Goal: Task Accomplishment & Management: Complete application form

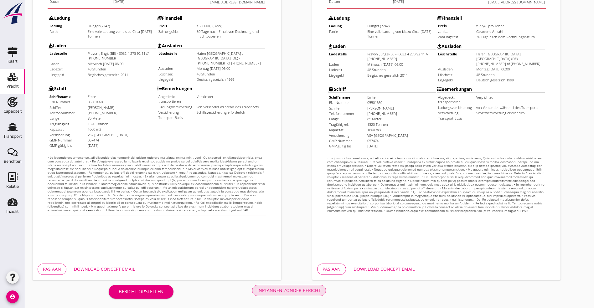
click at [257, 289] on div "Inplannen zonder bericht" at bounding box center [288, 290] width 63 height 7
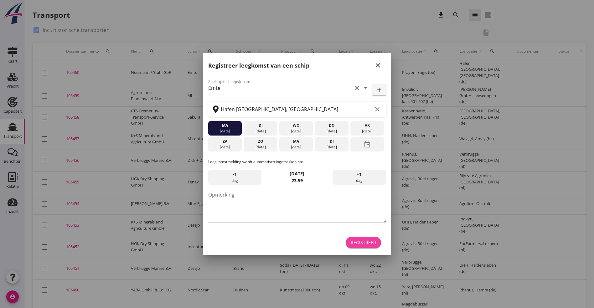
click at [368, 242] on div "Registreer" at bounding box center [363, 242] width 25 height 7
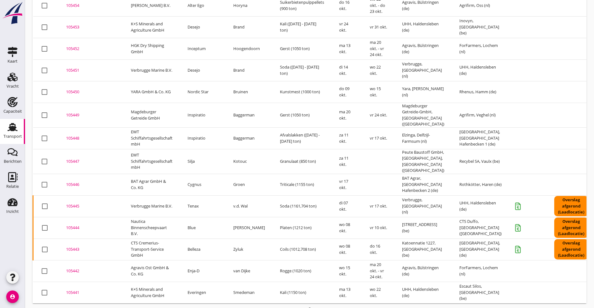
scroll to position [199, 0]
click at [75, 224] on div "105444" at bounding box center [91, 227] width 50 height 6
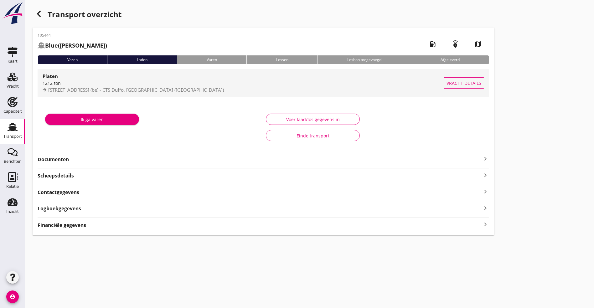
click at [78, 74] on div "Platen" at bounding box center [243, 76] width 401 height 8
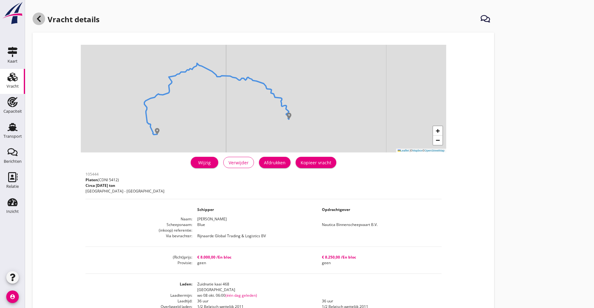
click at [40, 13] on div at bounding box center [39, 19] width 13 height 13
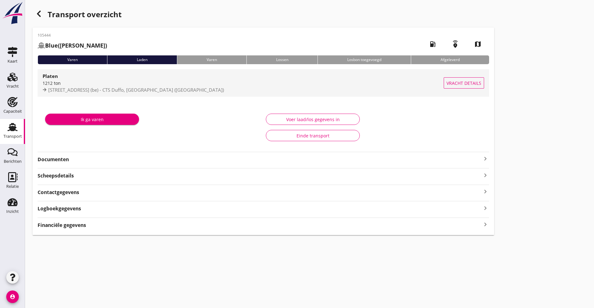
click at [93, 79] on div "Platen" at bounding box center [243, 76] width 401 height 8
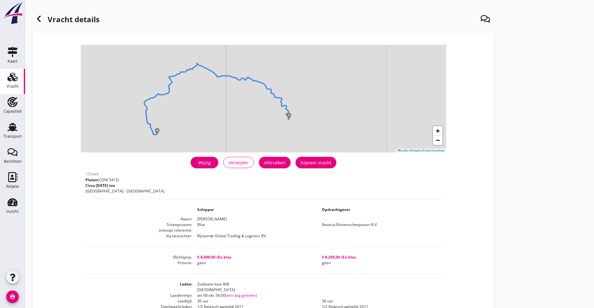
click at [196, 165] on div "Wijzig" at bounding box center [205, 162] width 18 height 7
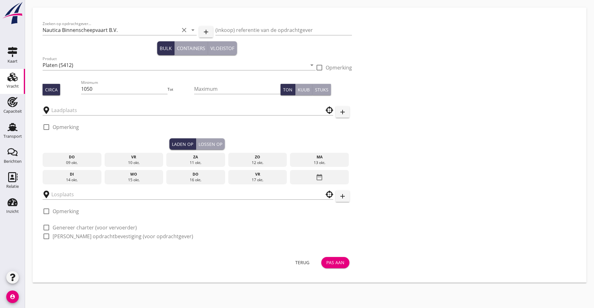
type input "Zuidnatie kaai 468"
type input "CTS Duffo"
checkbox input "true"
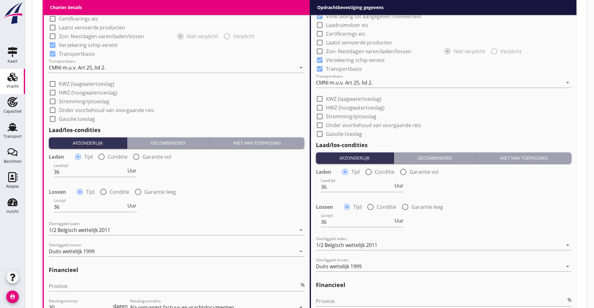
scroll to position [614, 0]
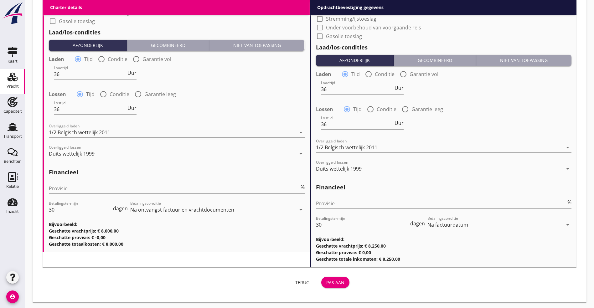
click at [294, 281] on div "Terug" at bounding box center [303, 282] width 18 height 7
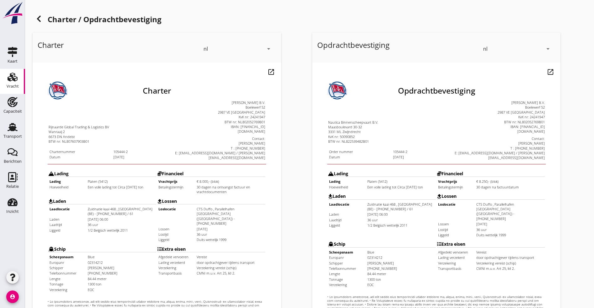
click at [37, 16] on icon at bounding box center [39, 19] width 8 height 8
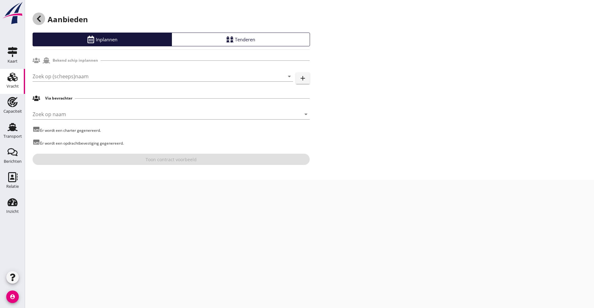
click at [39, 17] on use at bounding box center [39, 19] width 4 height 6
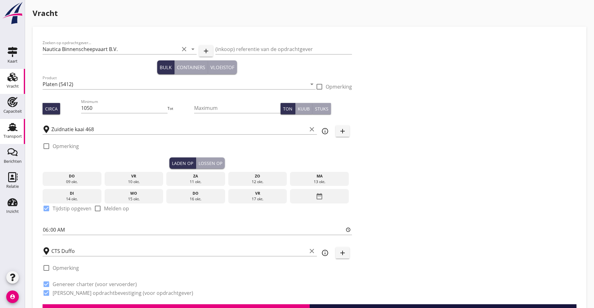
click at [12, 126] on icon "Transport" at bounding box center [13, 127] width 10 height 10
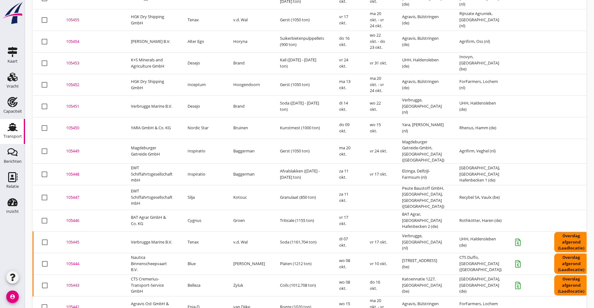
scroll to position [199, 0]
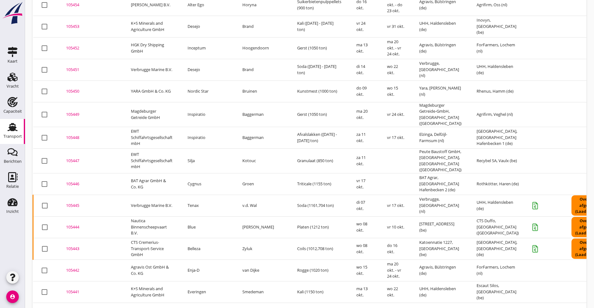
click at [71, 224] on div "105444" at bounding box center [91, 227] width 50 height 6
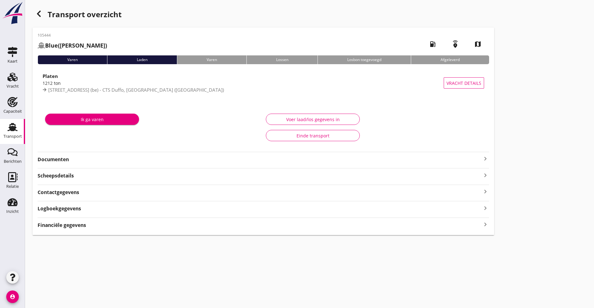
click at [83, 228] on strong "Financiële gegevens" at bounding box center [62, 225] width 49 height 7
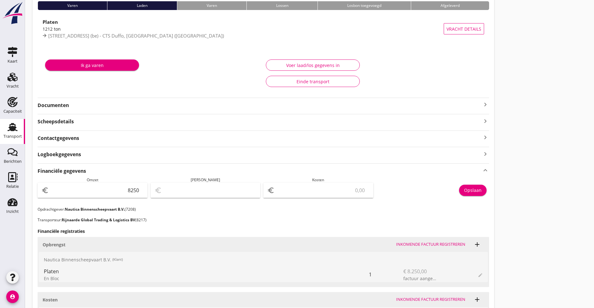
scroll to position [94, 0]
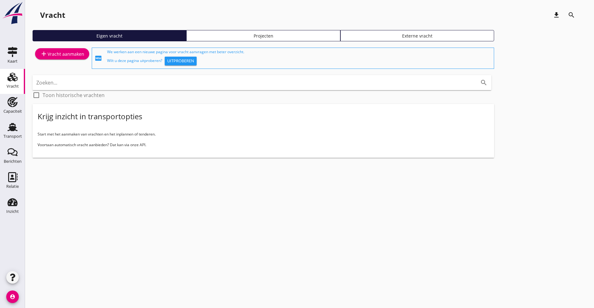
click at [194, 37] on div "Projecten" at bounding box center [263, 36] width 148 height 7
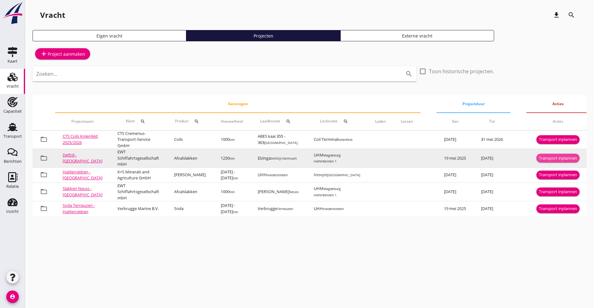
click at [553, 157] on div "Transport inplannen" at bounding box center [558, 158] width 38 height 6
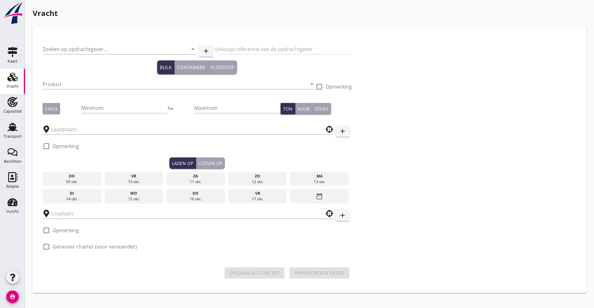
type input "EWT Schiffahrtsgesellschaft mbH"
type input "Afvalslakken (6152)"
type input "1250"
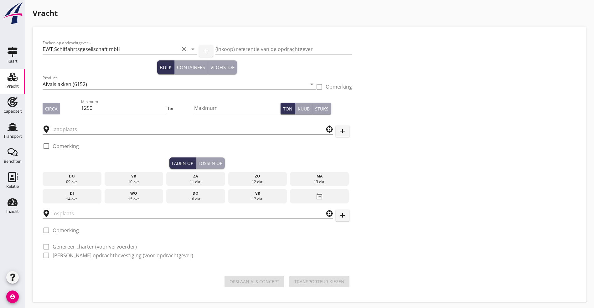
type input "Elzinga"
type input "UHM"
checkbox input "true"
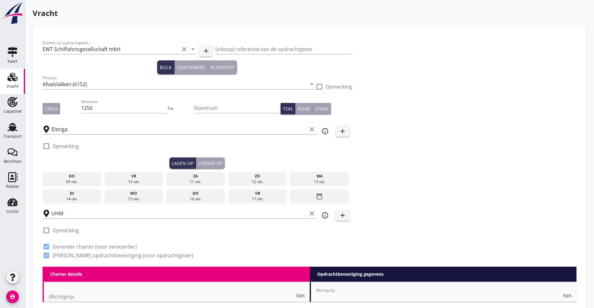
checkbox input "false"
radio input "false"
checkbox input "true"
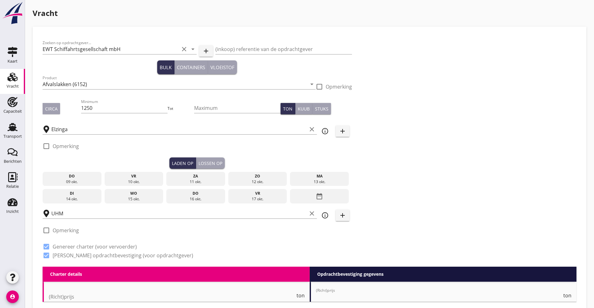
checkbox input "true"
type input "2"
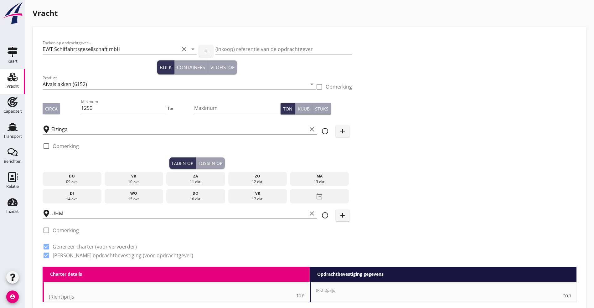
type input "21"
type input "12.25"
checkbox input "false"
radio input "false"
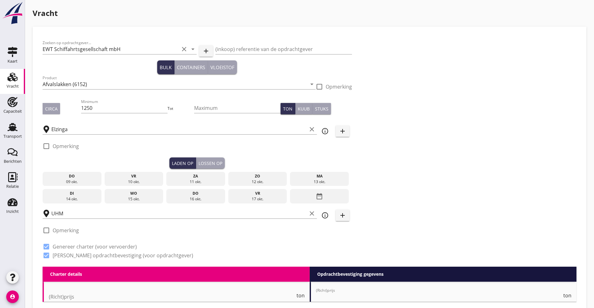
radio input "false"
checkbox input "true"
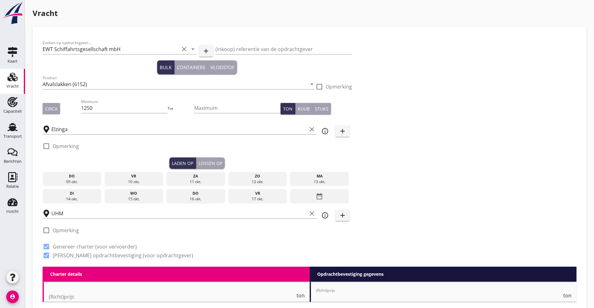
type input "2"
type input "1"
type input "21"
drag, startPoint x: 81, startPoint y: 107, endPoint x: 1, endPoint y: 107, distance: 79.8
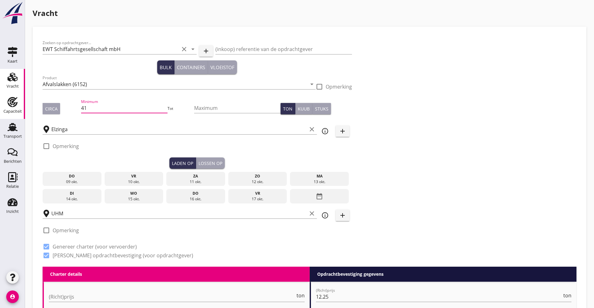
type input "4"
type input "1050"
click at [51, 109] on div "Circa" at bounding box center [51, 109] width 13 height 7
drag, startPoint x: 194, startPoint y: 196, endPoint x: 206, endPoint y: 196, distance: 12.2
click at [230, 196] on div "17 okt." at bounding box center [258, 199] width 56 height 6
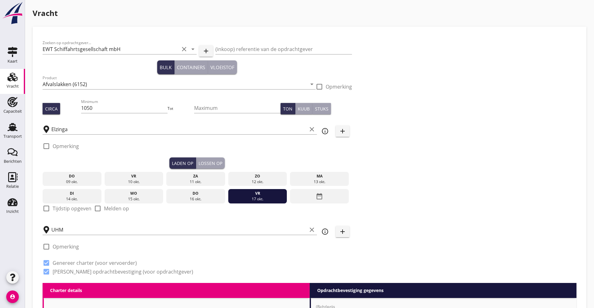
click at [57, 205] on label "Tijdstip opgeven" at bounding box center [72, 208] width 39 height 6
checkbox input "true"
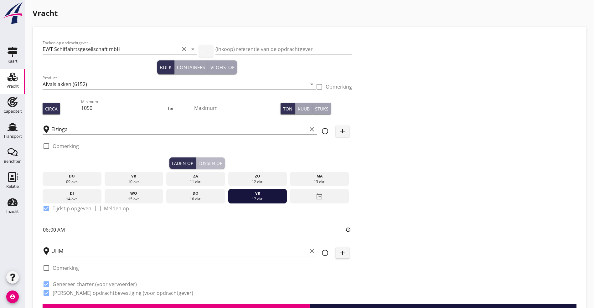
click at [199, 161] on div "Lossen op" at bounding box center [211, 163] width 24 height 7
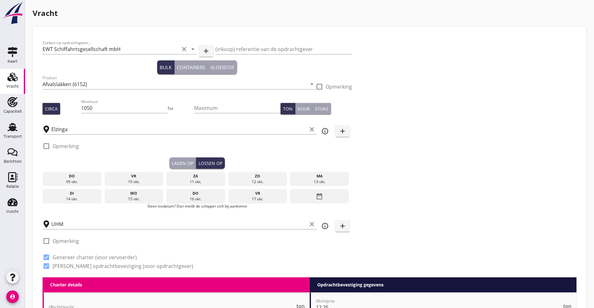
click at [316, 192] on icon "date_range" at bounding box center [320, 196] width 8 height 11
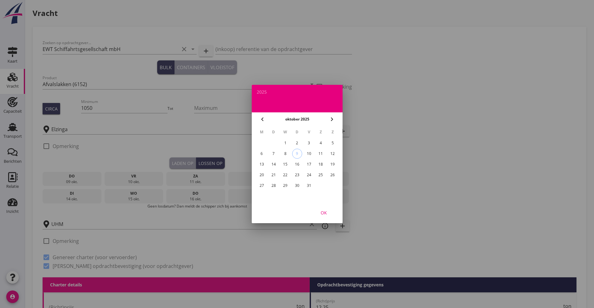
click at [310, 173] on div "24" at bounding box center [309, 175] width 10 height 10
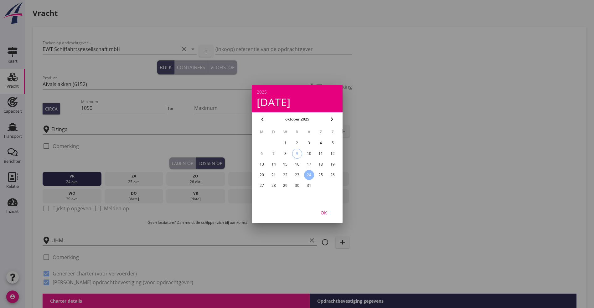
click at [326, 213] on div "OK" at bounding box center [324, 212] width 18 height 7
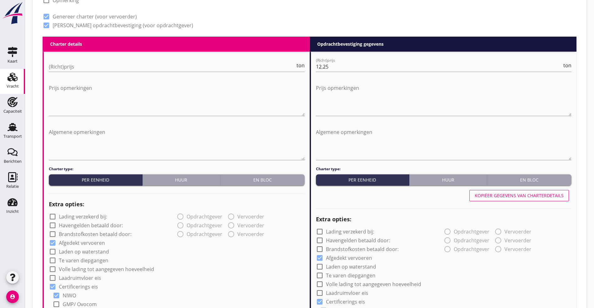
scroll to position [188, 0]
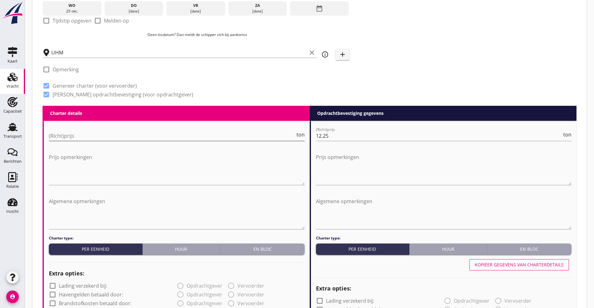
click at [58, 138] on input "(Richt)prijs" at bounding box center [172, 136] width 246 height 10
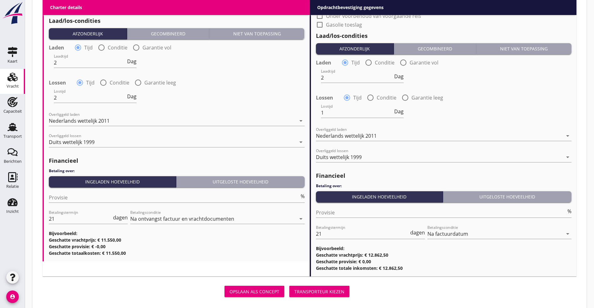
scroll to position [714, 0]
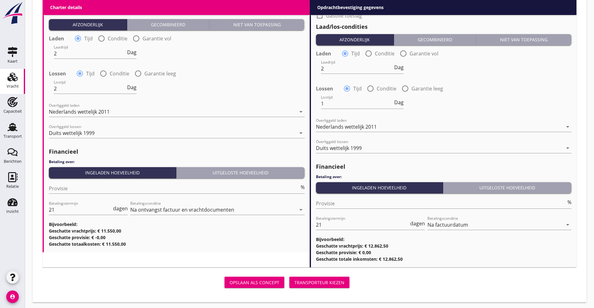
type input "11"
click at [294, 279] on div "Transporteur kiezen" at bounding box center [319, 282] width 50 height 7
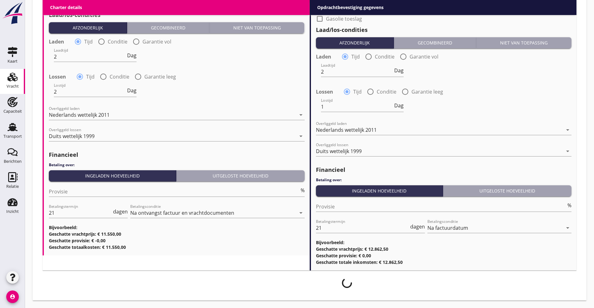
scroll to position [709, 0]
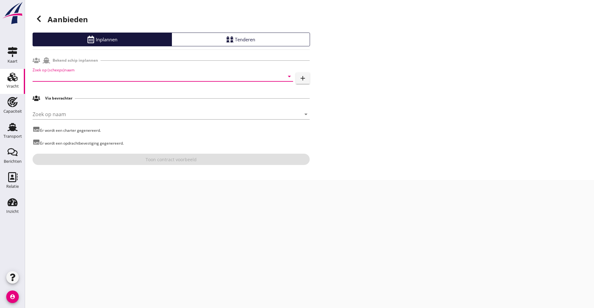
click at [66, 79] on input "Zoek op (scheeps)naam" at bounding box center [154, 76] width 243 height 10
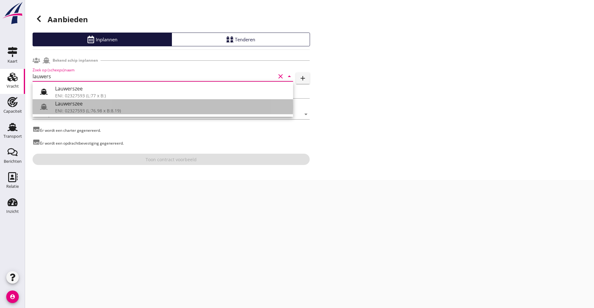
click at [80, 113] on div "ENI: 02327593 (L:76.98 x B:8.19)" at bounding box center [171, 110] width 233 height 7
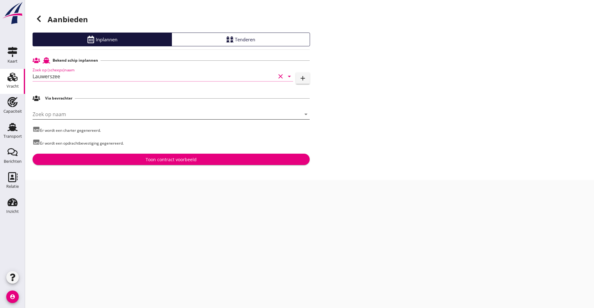
type input "Lauwerszee"
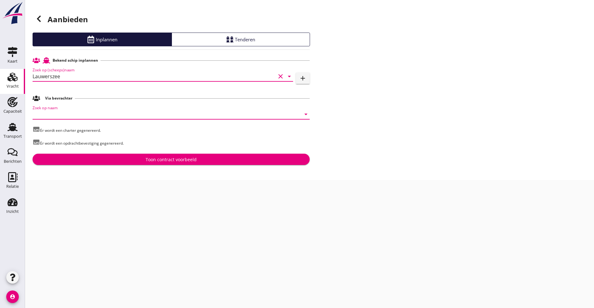
click at [62, 117] on input "Zoek op naam" at bounding box center [163, 114] width 260 height 10
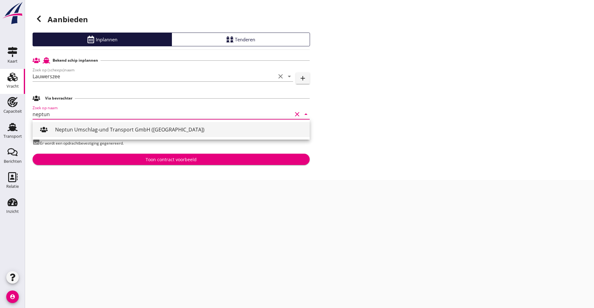
click at [107, 131] on div "Neptun Umschlag-und Transport GmbH ([GEOGRAPHIC_DATA])" at bounding box center [180, 130] width 250 height 8
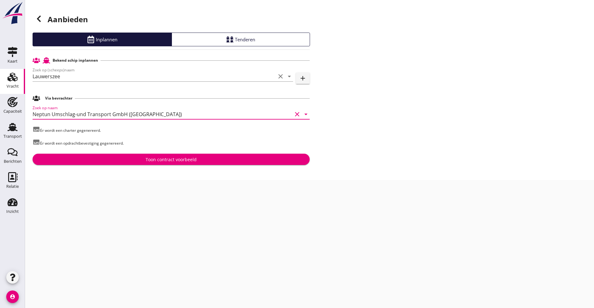
type input "Neptun Umschlag-und Transport GmbH ([GEOGRAPHIC_DATA])"
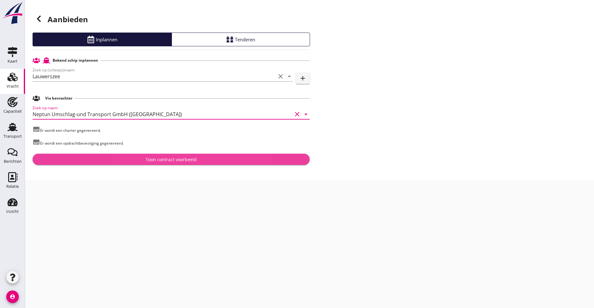
click at [160, 160] on div "Toon contract voorbeeld" at bounding box center [171, 159] width 51 height 7
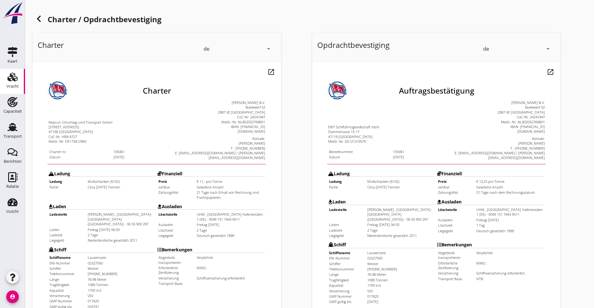
scroll to position [156, 0]
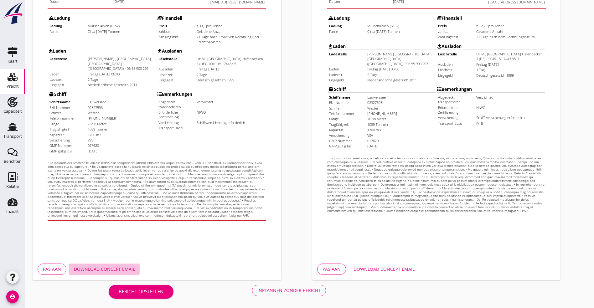
click at [122, 270] on div "Download concept email" at bounding box center [104, 269] width 61 height 7
click at [257, 290] on div "Inplannen zonder bericht" at bounding box center [288, 290] width 63 height 7
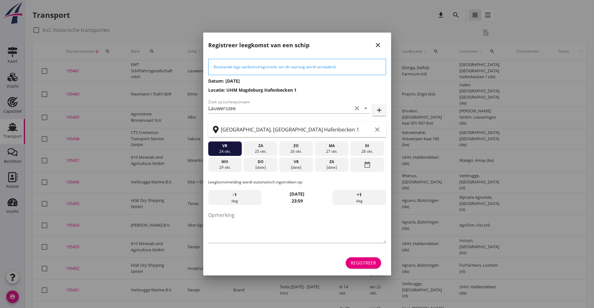
click at [359, 265] on div "Registreer" at bounding box center [363, 263] width 25 height 7
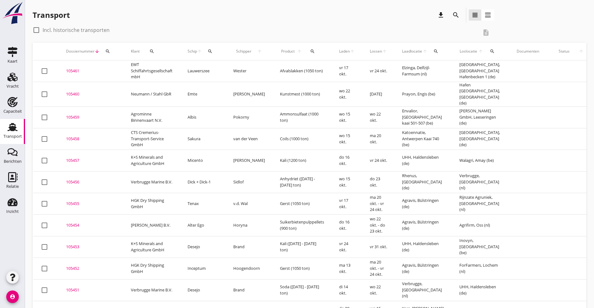
click at [12, 126] on icon "Transport" at bounding box center [13, 127] width 10 height 10
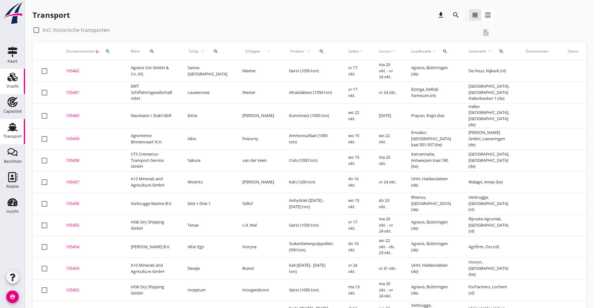
click at [7, 78] on div "Vracht" at bounding box center [12, 77] width 15 height 10
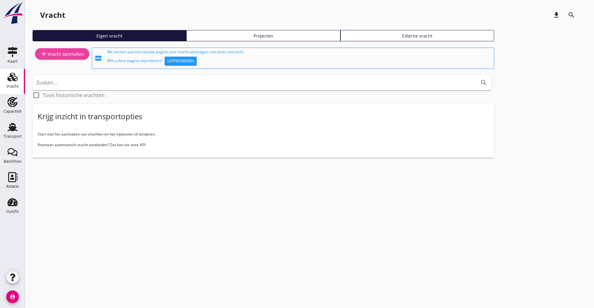
click at [64, 50] on link "add Vracht aanmaken" at bounding box center [62, 53] width 54 height 11
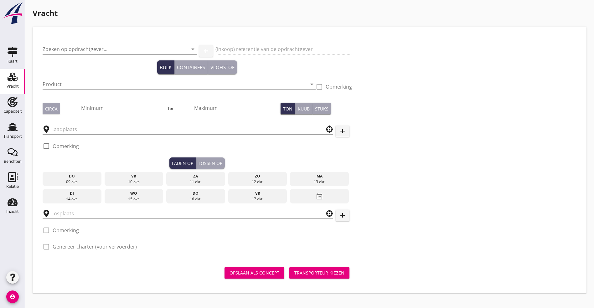
drag, startPoint x: 77, startPoint y: 49, endPoint x: 103, endPoint y: 43, distance: 26.4
click at [78, 49] on input "Zoeken op opdrachtgever..." at bounding box center [111, 49] width 137 height 10
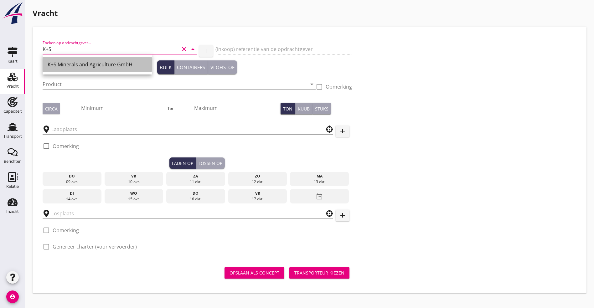
click at [112, 64] on div "K+S Minerals and Agriculture GmbH" at bounding box center [97, 65] width 99 height 8
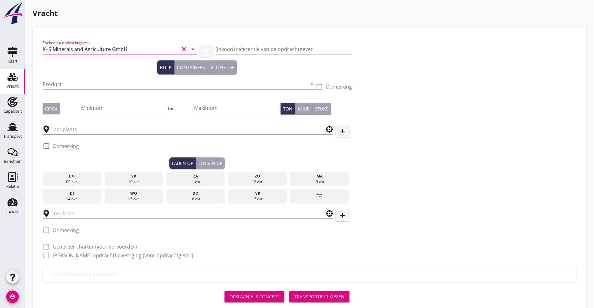
type input "K+S Minerals and Agriculture GmbH"
click at [215, 44] on div "(inkoop) referentie van de opdrachtgever" at bounding box center [283, 50] width 137 height 20
click at [215, 47] on input "(inkoop) referentie van de opdrachtgever" at bounding box center [283, 49] width 137 height 10
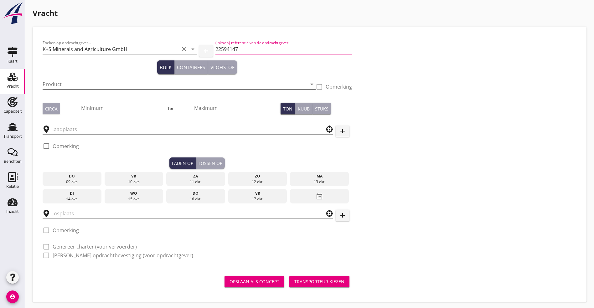
type input "22594147"
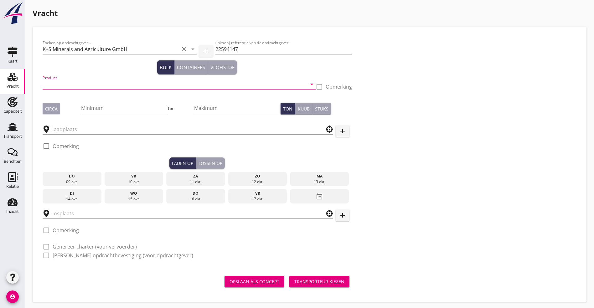
click at [96, 80] on input "Product" at bounding box center [175, 84] width 264 height 10
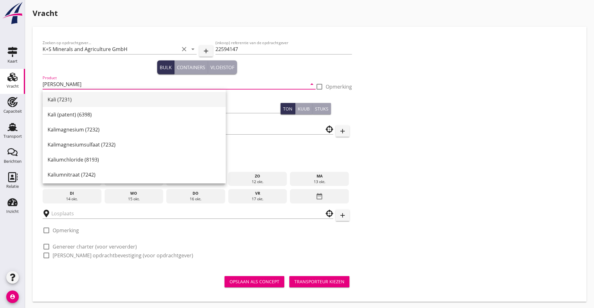
click at [67, 96] on div "Kali (7231)" at bounding box center [134, 100] width 173 height 8
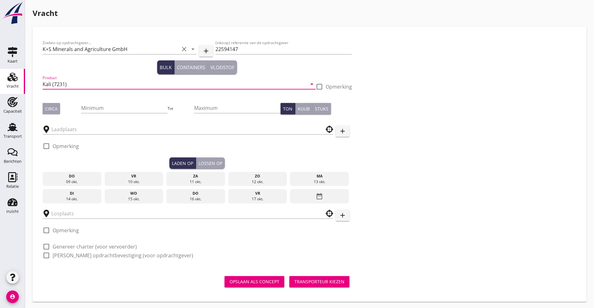
type input "Kali (7231)"
drag, startPoint x: 83, startPoint y: 114, endPoint x: 77, endPoint y: 113, distance: 5.4
click at [82, 114] on div "Minimum" at bounding box center [124, 111] width 86 height 16
click at [54, 110] on div "Circa" at bounding box center [51, 109] width 13 height 7
click at [103, 109] on input "Minimum" at bounding box center [124, 108] width 86 height 10
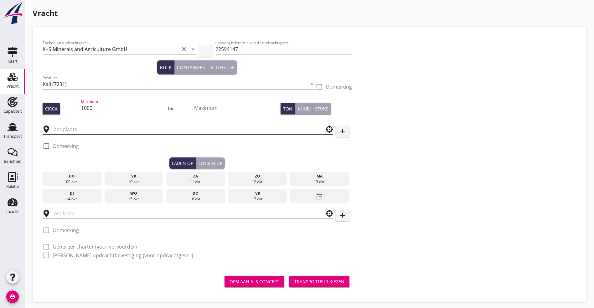
type input "1000"
click at [94, 129] on input "text" at bounding box center [183, 129] width 264 height 10
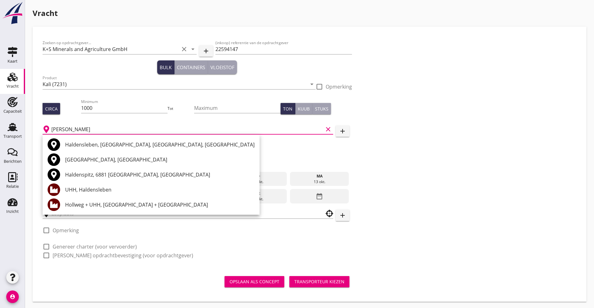
type input "[PERSON_NAME]"
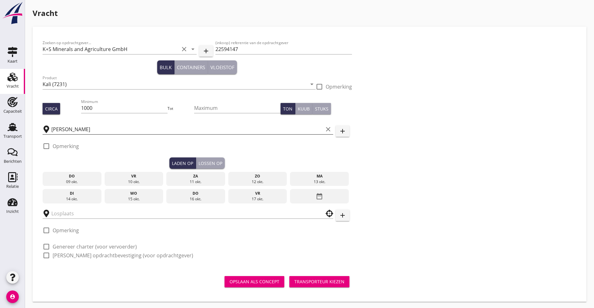
click at [65, 132] on input "[PERSON_NAME]" at bounding box center [187, 129] width 272 height 10
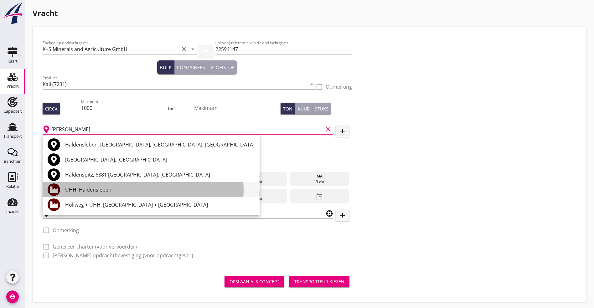
click at [90, 187] on div "UHH, Haldensleben" at bounding box center [159, 190] width 189 height 8
type input "UHH, Haldensleben"
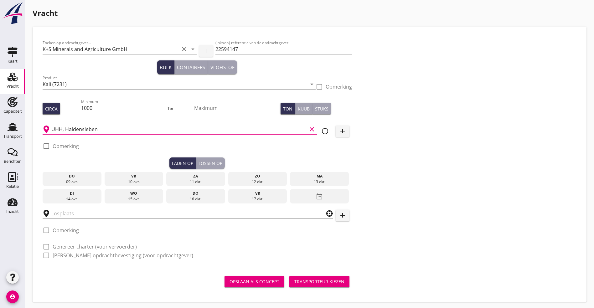
click at [316, 193] on icon "date_range" at bounding box center [320, 196] width 8 height 11
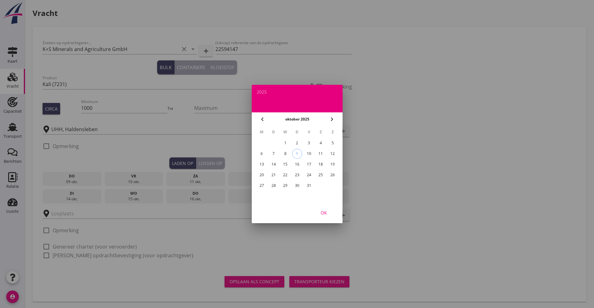
click at [287, 175] on div "22" at bounding box center [285, 175] width 10 height 10
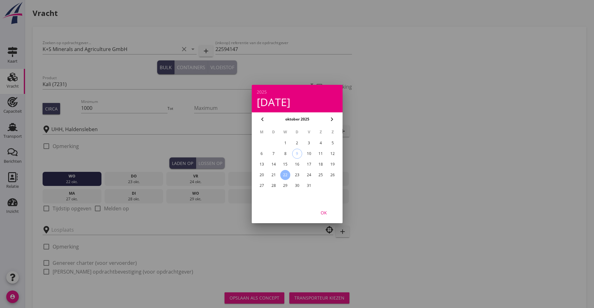
click at [56, 208] on div at bounding box center [297, 154] width 594 height 308
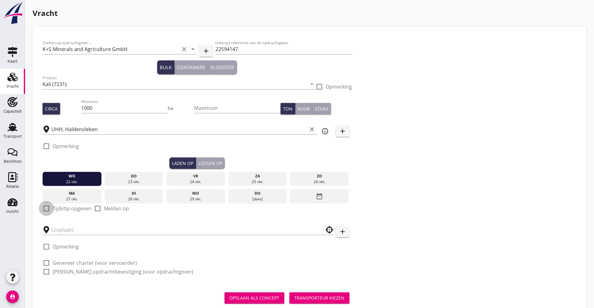
click at [46, 206] on div at bounding box center [46, 208] width 11 height 11
checkbox input "true"
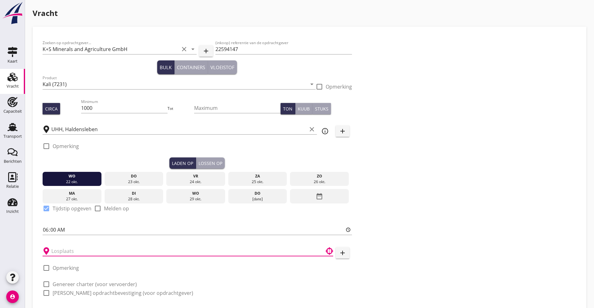
click at [81, 249] on input "text" at bounding box center [183, 251] width 264 height 10
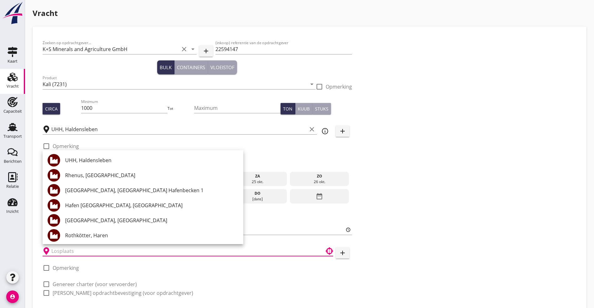
click at [286, 204] on div "Zoeken op opdrachtgever... K+S Minerals and Agriculture GmbH clear arrow_drop_d…" at bounding box center [309, 171] width 539 height 268
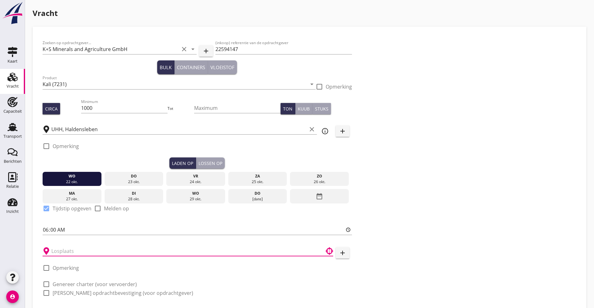
click at [74, 246] on input "text" at bounding box center [183, 251] width 264 height 10
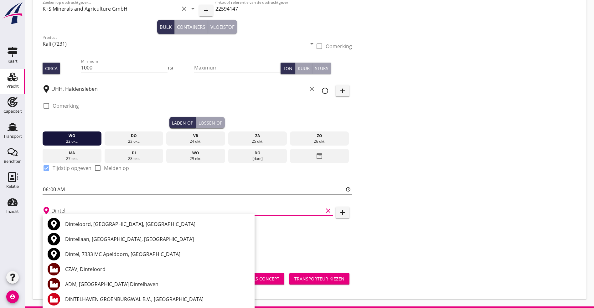
click at [97, 266] on div "CZAV, Dinteloord" at bounding box center [157, 270] width 184 height 8
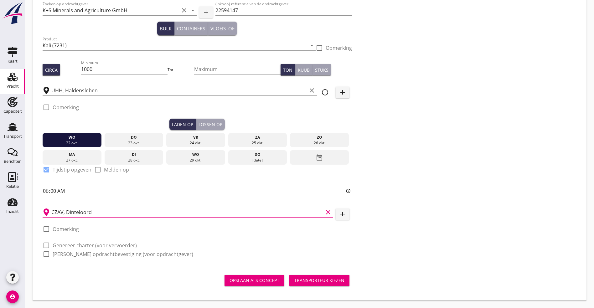
scroll to position [37, 0]
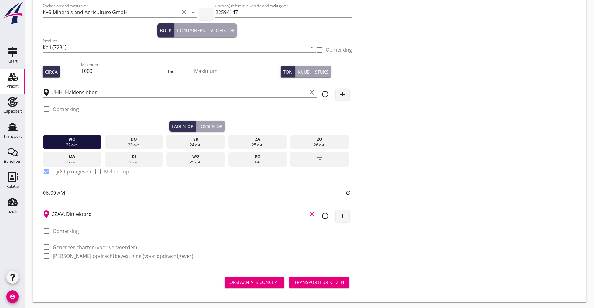
type input "CZAV, Dinteloord"
click at [321, 214] on icon "info_outline" at bounding box center [325, 216] width 8 height 8
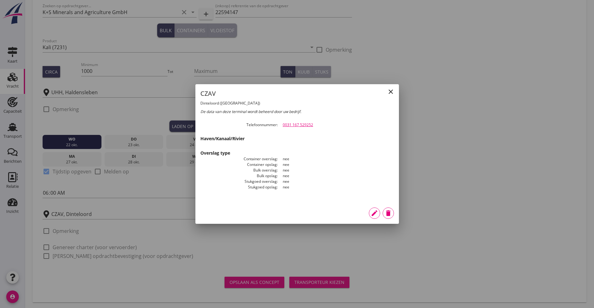
click at [393, 94] on icon "close" at bounding box center [391, 92] width 8 height 8
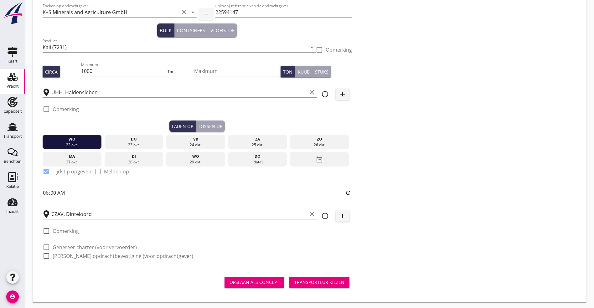
click at [336, 214] on button "add" at bounding box center [343, 215] width 14 height 11
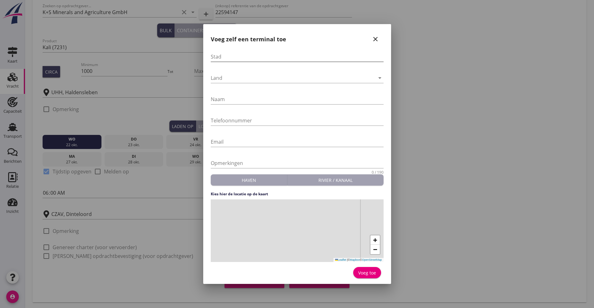
click at [226, 59] on input "Stad" at bounding box center [297, 57] width 173 height 10
type input "Dinteloord"
type input "Farmplus Dinteloord"
type input "[PHONE_NUMBER]"
click at [304, 232] on div "+ − Leaflet | © Mapbox © OpenStreetMap" at bounding box center [297, 230] width 173 height 63
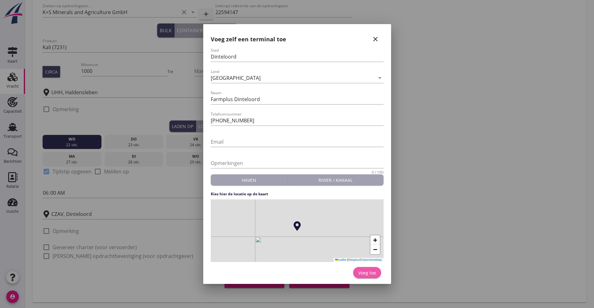
drag, startPoint x: 365, startPoint y: 274, endPoint x: 373, endPoint y: 273, distance: 8.1
click at [367, 274] on div "Voeg toe" at bounding box center [367, 273] width 18 height 7
type input "Farmplus Dinteloord"
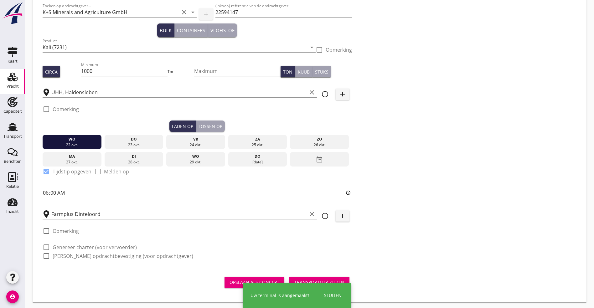
click at [93, 245] on label "Genereer charter (voor vervoerder)" at bounding box center [95, 247] width 84 height 6
checkbox input "true"
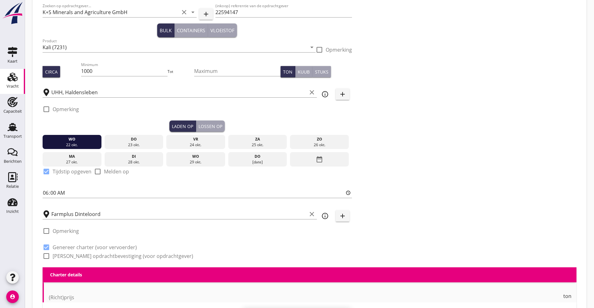
click at [85, 255] on label "[PERSON_NAME] opdrachtbevestiging (voor opdrachtgever)" at bounding box center [123, 256] width 141 height 6
checkbox input "true"
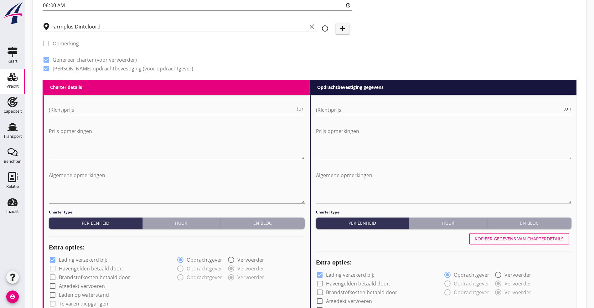
scroll to position [225, 0]
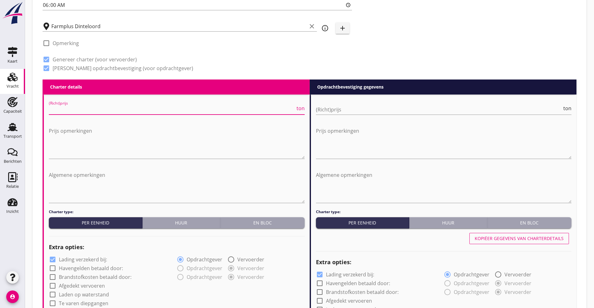
click at [85, 105] on input "(Richt)prijs" at bounding box center [172, 110] width 246 height 10
type input "18"
type input "18.5"
type input "18.25"
click at [371, 111] on input "(Richt)prijs" at bounding box center [439, 110] width 246 height 10
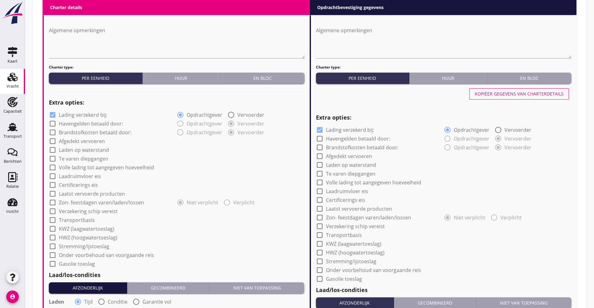
scroll to position [366, 0]
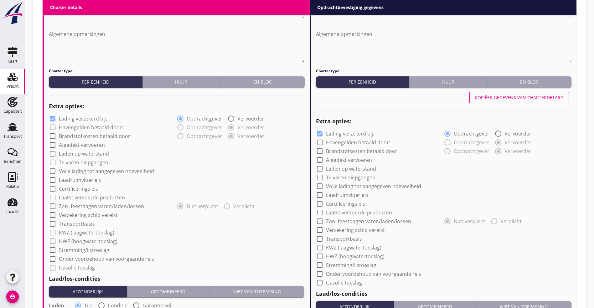
type input "18.66"
click at [56, 144] on div at bounding box center [52, 145] width 11 height 11
checkbox input "true"
click at [71, 221] on label "Transportbasis" at bounding box center [77, 224] width 36 height 6
checkbox input "true"
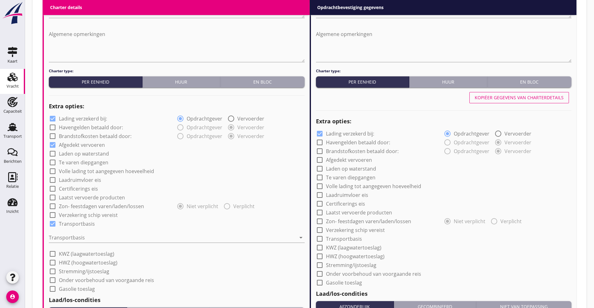
click at [54, 212] on div at bounding box center [52, 215] width 11 height 11
checkbox input "true"
click at [51, 166] on div at bounding box center [52, 171] width 11 height 11
checkbox input "true"
click at [82, 233] on div at bounding box center [172, 238] width 247 height 10
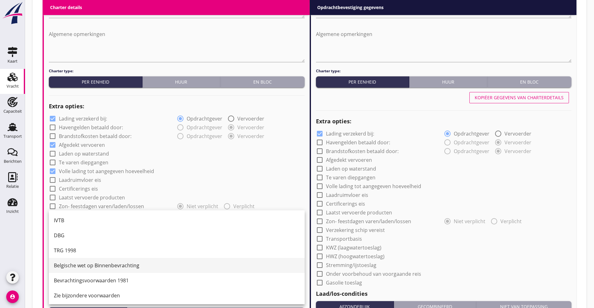
scroll to position [16, 0]
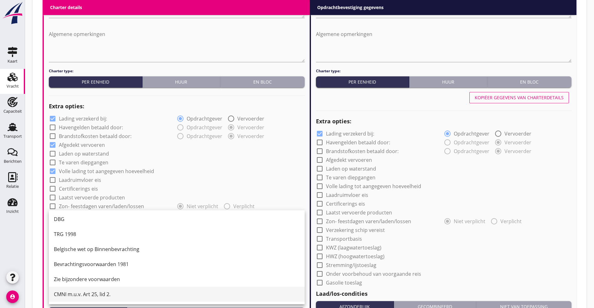
click at [98, 295] on div "CMNI m.u.v. Art 25, lid 2." at bounding box center [177, 295] width 246 height 8
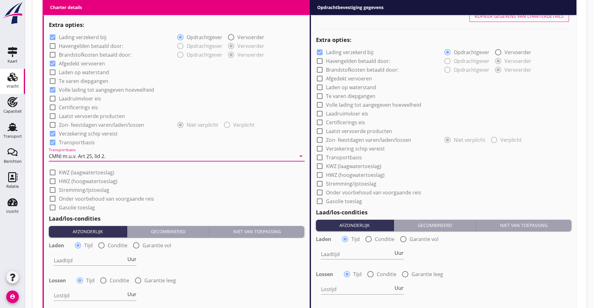
scroll to position [460, 0]
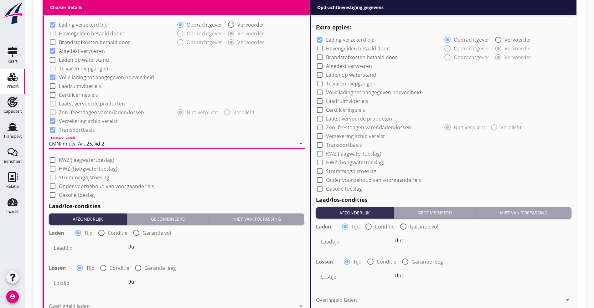
click at [88, 252] on div "Laadtijd Uur" at bounding box center [95, 251] width 83 height 16
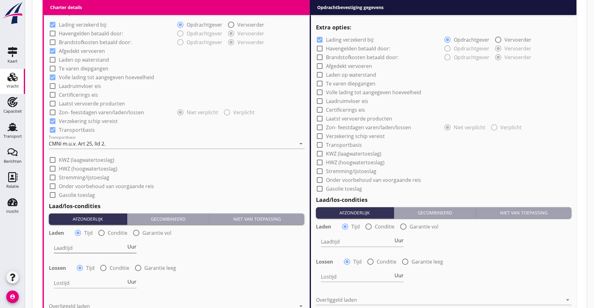
click at [86, 246] on input "Laadtijd" at bounding box center [90, 248] width 72 height 10
click at [93, 245] on input "Laadtijd" at bounding box center [90, 248] width 72 height 10
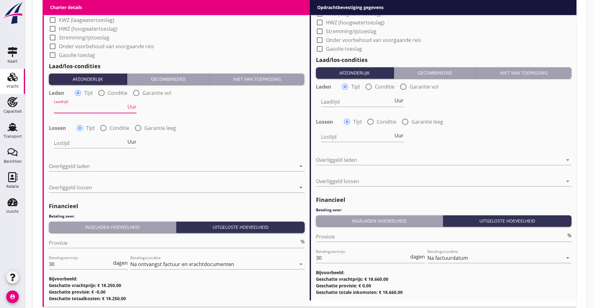
scroll to position [601, 0]
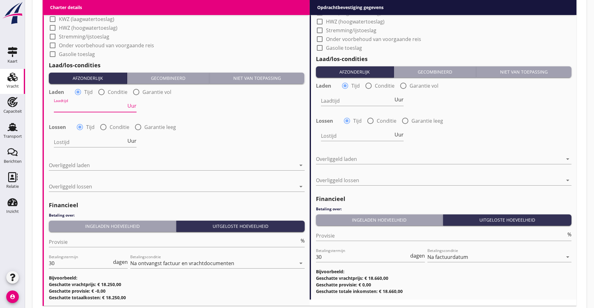
click at [70, 106] on input "Laadtijd" at bounding box center [90, 107] width 72 height 10
click at [99, 226] on div "Ingeladen hoeveelheid" at bounding box center [112, 226] width 122 height 7
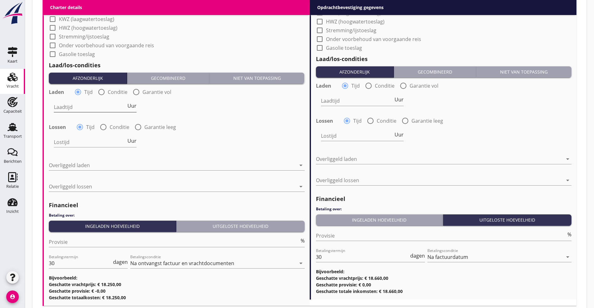
click at [72, 105] on input "Laadtijd" at bounding box center [90, 107] width 72 height 10
type input "48"
click at [104, 162] on div at bounding box center [172, 165] width 247 height 10
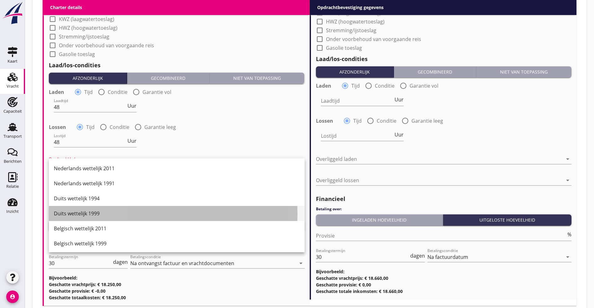
click at [90, 213] on div "Duits wettelijk 1999" at bounding box center [177, 214] width 246 height 8
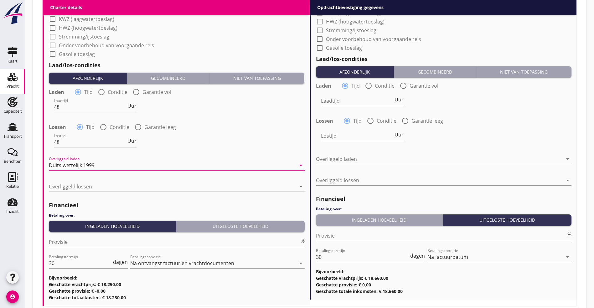
click at [90, 174] on div at bounding box center [177, 175] width 256 height 4
click at [86, 185] on div at bounding box center [172, 187] width 247 height 10
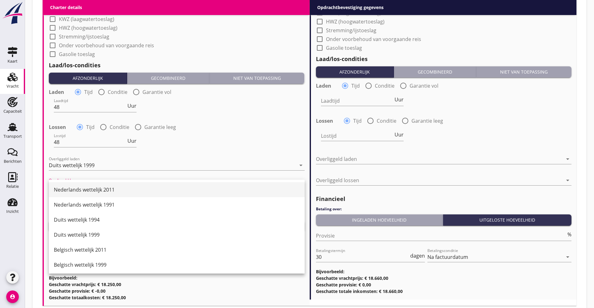
drag, startPoint x: 101, startPoint y: 206, endPoint x: 108, endPoint y: 188, distance: 20.1
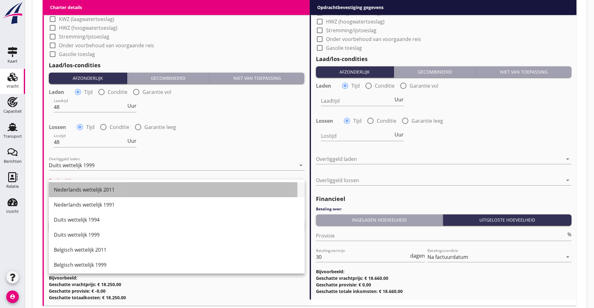
click at [108, 188] on div "Nederlands wettelijk 2011" at bounding box center [177, 190] width 246 height 8
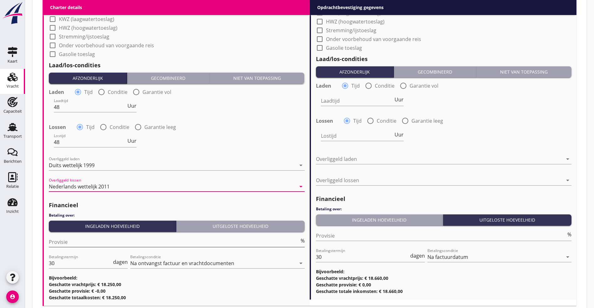
click at [79, 241] on input "Provisie" at bounding box center [174, 242] width 250 height 10
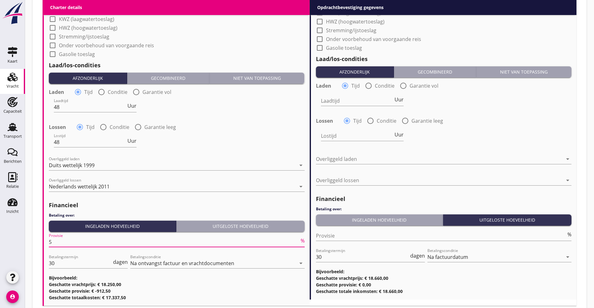
type input "5"
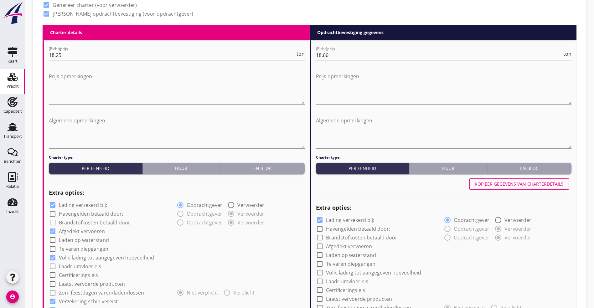
scroll to position [507, 0]
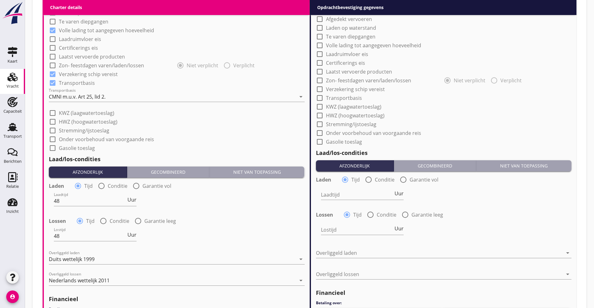
click at [319, 103] on div at bounding box center [319, 106] width 11 height 11
checkbox input "true"
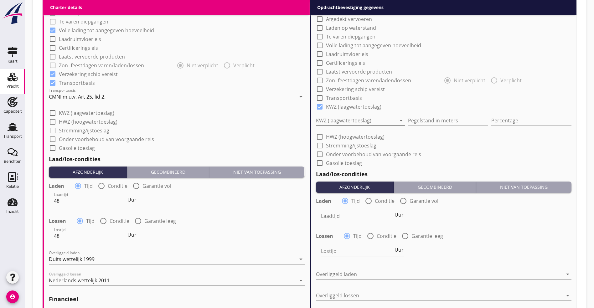
click at [329, 116] on div at bounding box center [356, 121] width 80 height 10
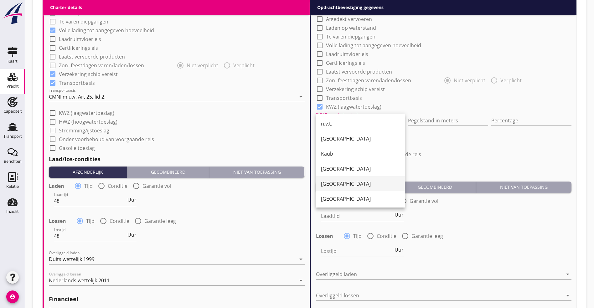
click at [330, 180] on div "[GEOGRAPHIC_DATA]" at bounding box center [360, 184] width 79 height 8
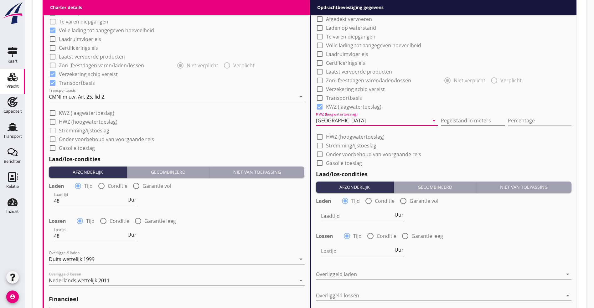
click at [461, 117] on input "Pegelstand in meters" at bounding box center [473, 121] width 64 height 10
type input "5"
type input "2.50"
type input "10"
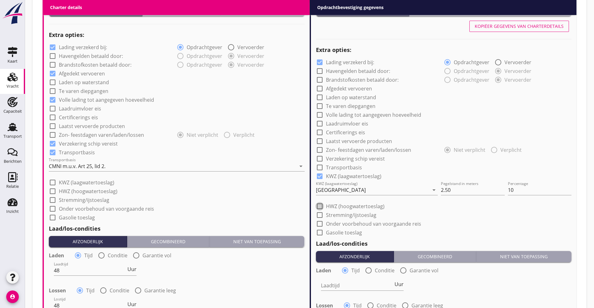
scroll to position [272, 0]
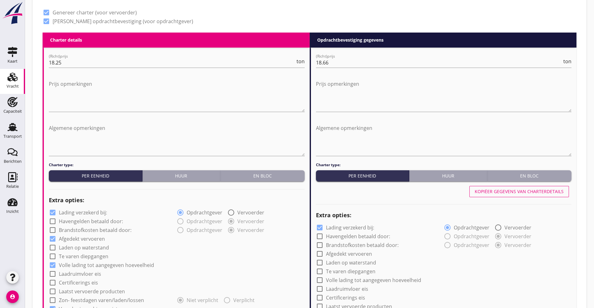
click at [549, 189] on div "Kopiëer gegevens van charterdetails" at bounding box center [519, 191] width 89 height 7
checkbox input "true"
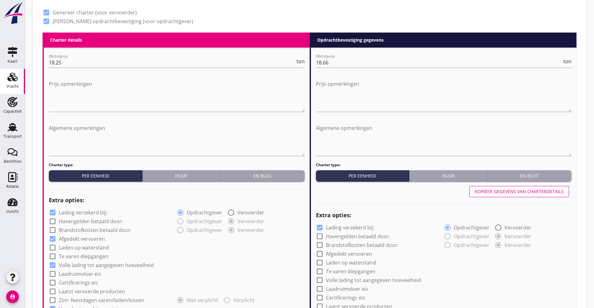
checkbox input "false"
type input "48"
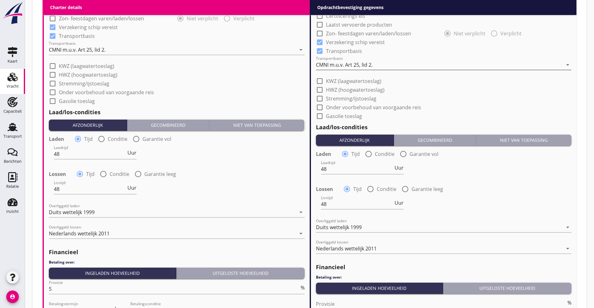
scroll to position [507, 0]
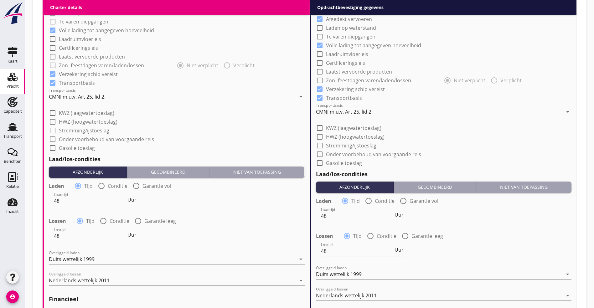
click at [328, 125] on label "KWZ (laagwatertoeslag)" at bounding box center [353, 128] width 55 height 6
checkbox input "true"
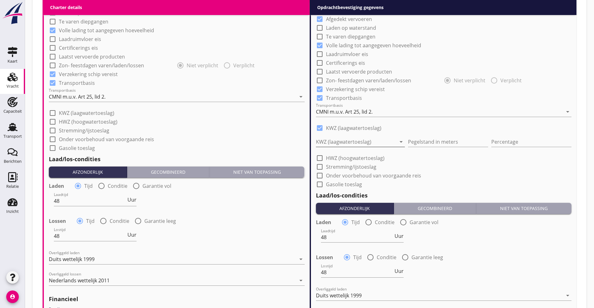
click at [333, 140] on div at bounding box center [356, 142] width 80 height 10
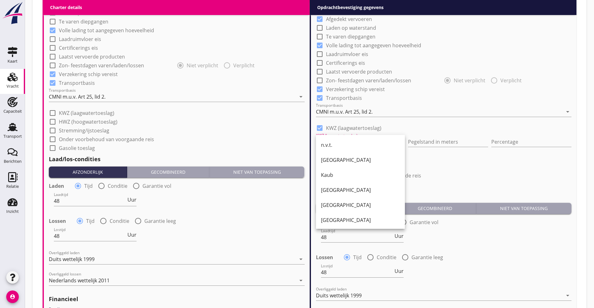
click at [409, 75] on div "check_box_outline_blank Zon- feestdagen varen/laden/lossen" at bounding box center [380, 79] width 128 height 9
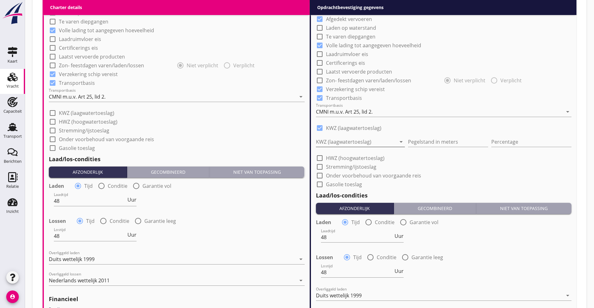
click at [347, 140] on div at bounding box center [356, 142] width 80 height 10
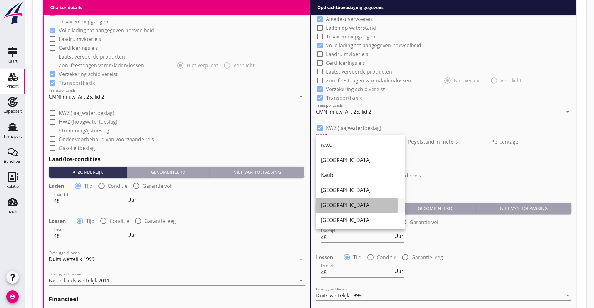
click at [333, 204] on div "[GEOGRAPHIC_DATA]" at bounding box center [360, 205] width 79 height 8
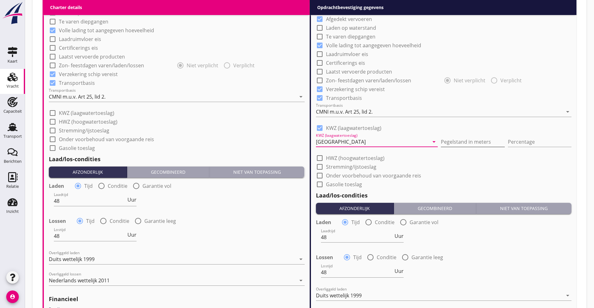
click at [458, 139] on input "Pegelstand in meters" at bounding box center [473, 142] width 64 height 10
type input "2.50"
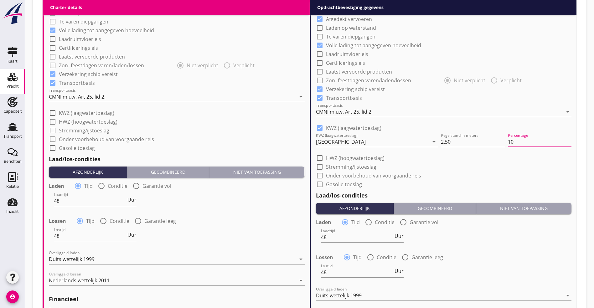
type input "10"
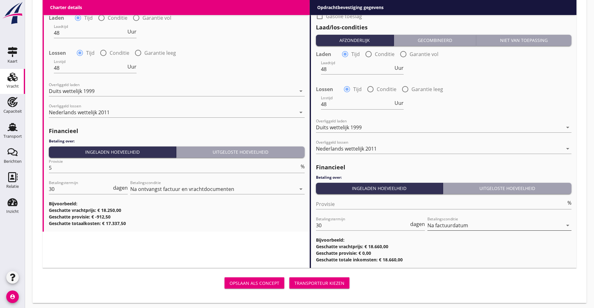
scroll to position [675, 0]
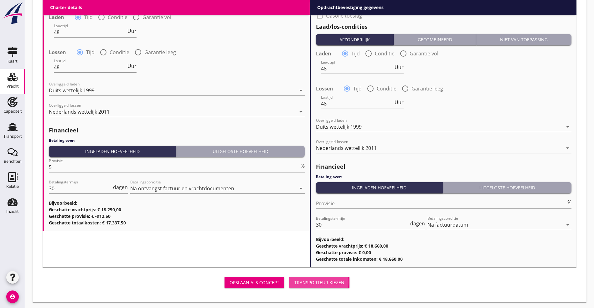
click at [294, 280] on div "Transporteur kiezen" at bounding box center [319, 282] width 50 height 7
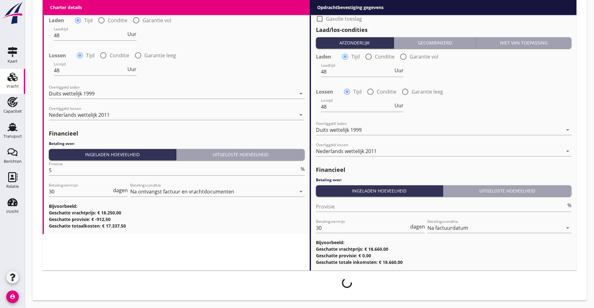
scroll to position [670, 0]
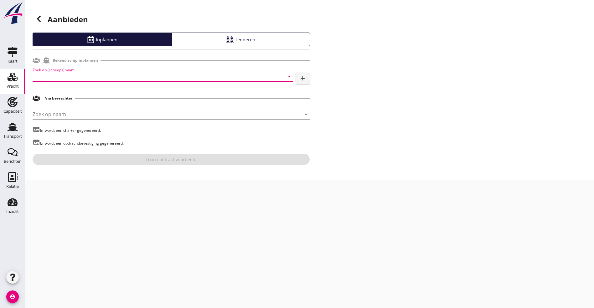
click at [88, 72] on input "Zoek op (scheeps)naam" at bounding box center [154, 76] width 243 height 10
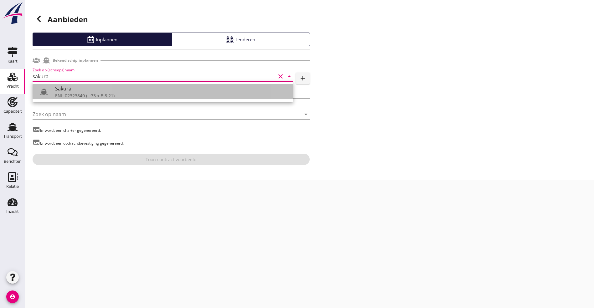
click at [57, 89] on div "Sakura" at bounding box center [171, 89] width 233 height 8
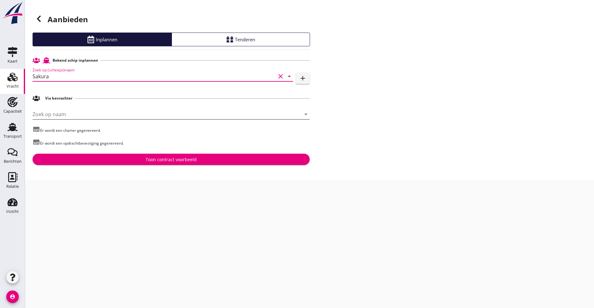
type input "Sakura"
drag, startPoint x: 70, startPoint y: 112, endPoint x: 83, endPoint y: 111, distance: 12.9
click at [72, 111] on input "Zoek op naam" at bounding box center [163, 114] width 260 height 10
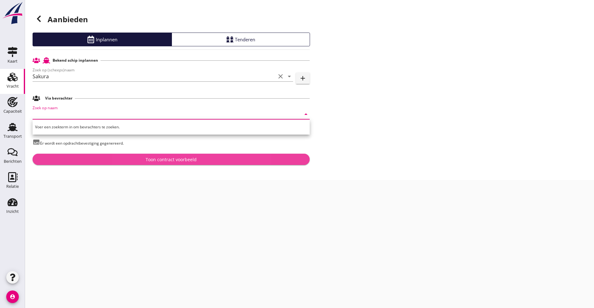
click at [131, 158] on div "Toon contract voorbeeld" at bounding box center [171, 159] width 267 height 7
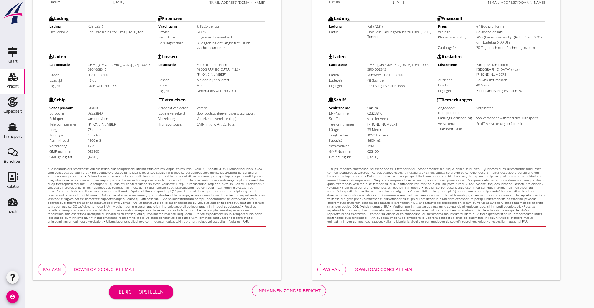
scroll to position [156, 0]
click at [111, 265] on button "Download concept email" at bounding box center [104, 269] width 71 height 11
click at [257, 292] on div "Inplannen zonder bericht" at bounding box center [288, 290] width 63 height 7
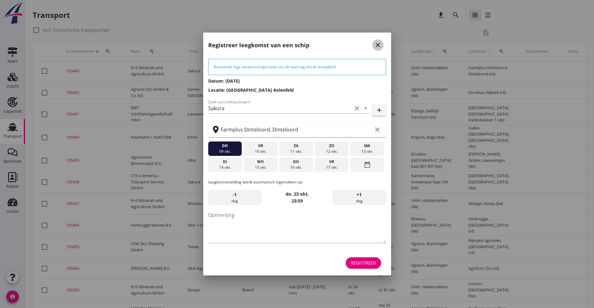
click at [379, 44] on icon "close" at bounding box center [378, 45] width 8 height 8
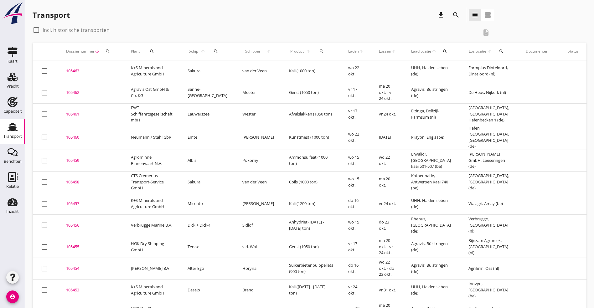
click at [73, 69] on div "105463" at bounding box center [91, 71] width 50 height 6
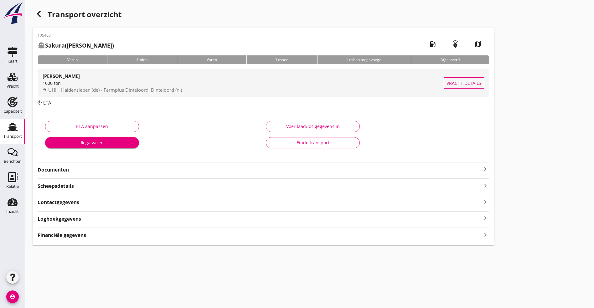
click at [77, 85] on div "1000 ton" at bounding box center [243, 83] width 401 height 7
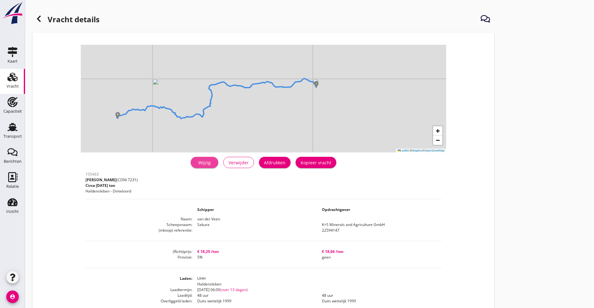
click at [196, 163] on div "Wijzig" at bounding box center [205, 162] width 18 height 7
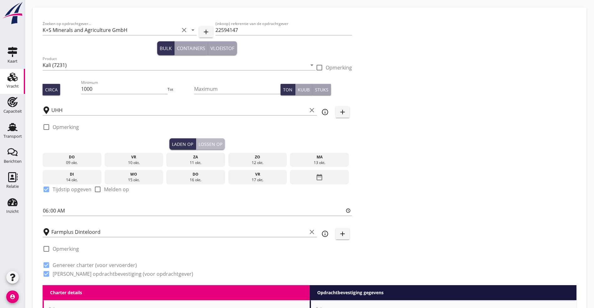
click at [199, 147] on div "Lossen op" at bounding box center [211, 144] width 24 height 7
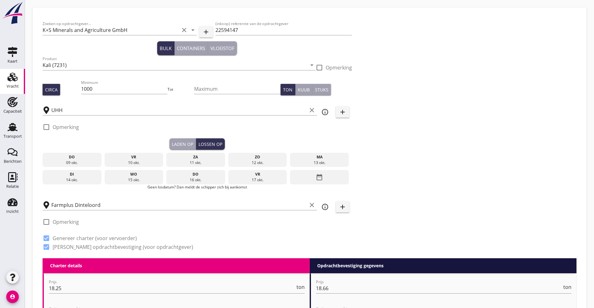
click at [316, 173] on icon "date_range" at bounding box center [320, 177] width 8 height 11
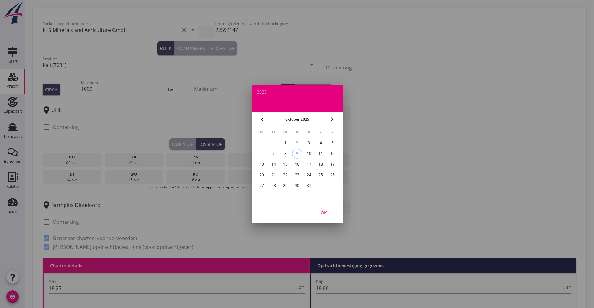
click at [285, 186] on div "29" at bounding box center [285, 186] width 10 height 10
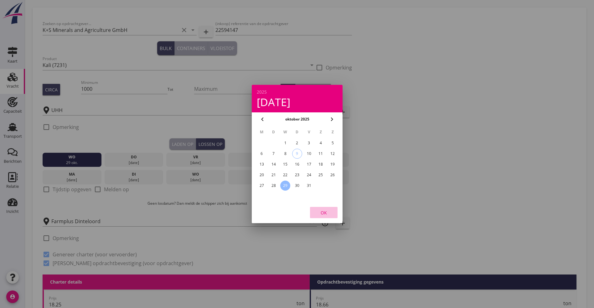
click at [324, 211] on button "OK" at bounding box center [324, 212] width 28 height 11
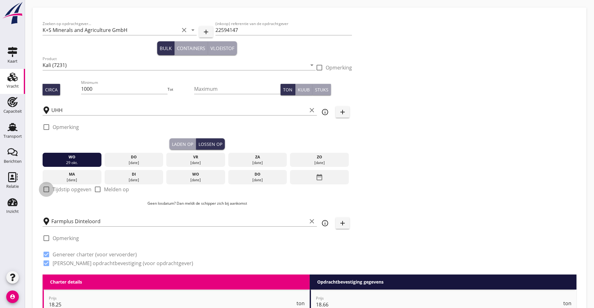
click at [48, 186] on div at bounding box center [46, 189] width 11 height 11
checkbox input "true"
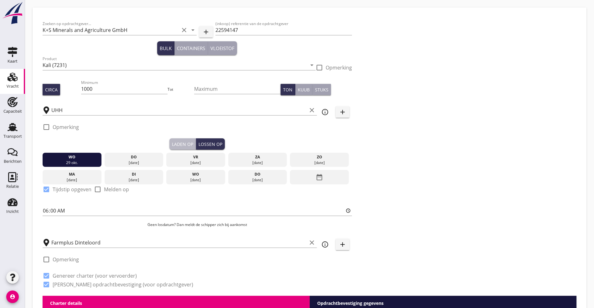
click at [172, 141] on div "Laden op" at bounding box center [182, 144] width 21 height 7
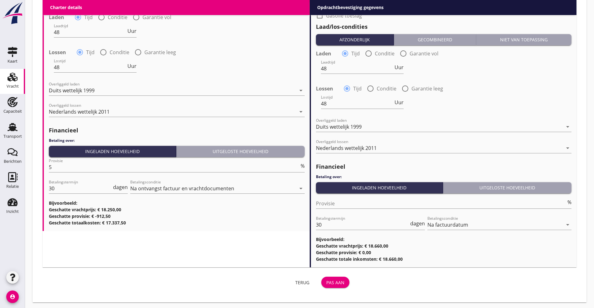
drag, startPoint x: 248, startPoint y: 270, endPoint x: 249, endPoint y: 276, distance: 5.7
click at [321, 277] on button "Pas aan" at bounding box center [335, 282] width 28 height 11
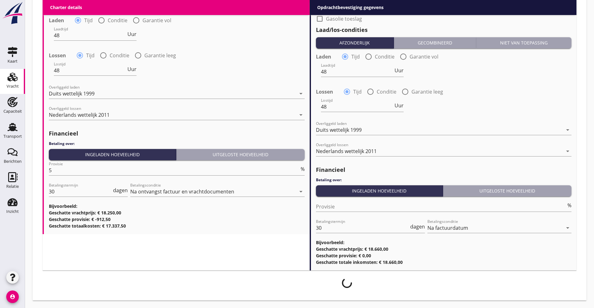
scroll to position [651, 0]
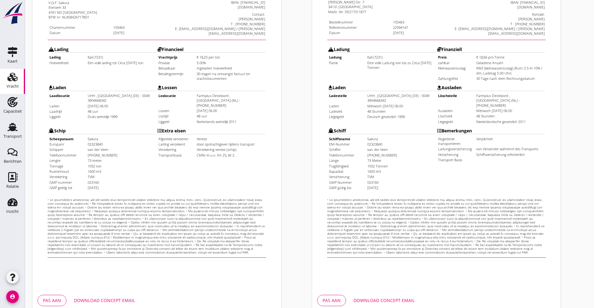
scroll to position [156, 0]
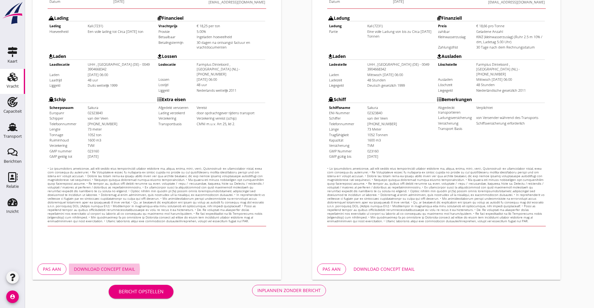
click at [96, 268] on div "Download concept email" at bounding box center [104, 269] width 61 height 7
click at [257, 289] on div "Inplannen zonder bericht" at bounding box center [288, 290] width 63 height 7
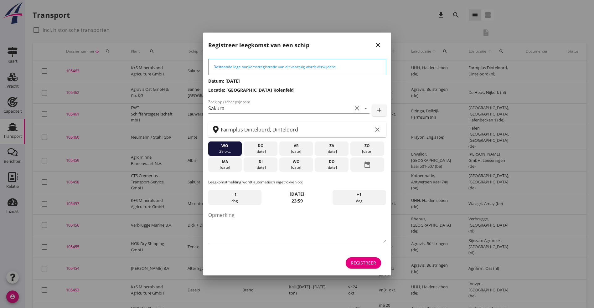
click at [367, 264] on div "Registreer" at bounding box center [363, 263] width 25 height 7
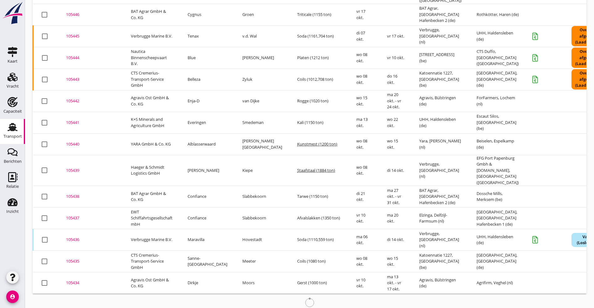
scroll to position [435, 0]
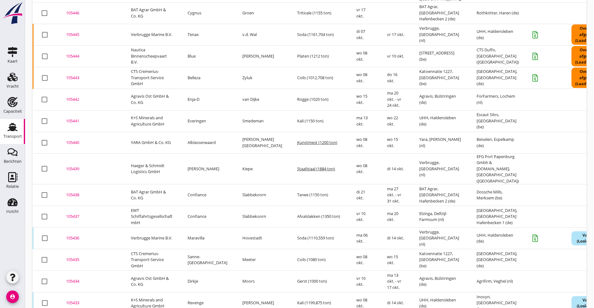
click at [70, 257] on div "105435" at bounding box center [91, 260] width 50 height 6
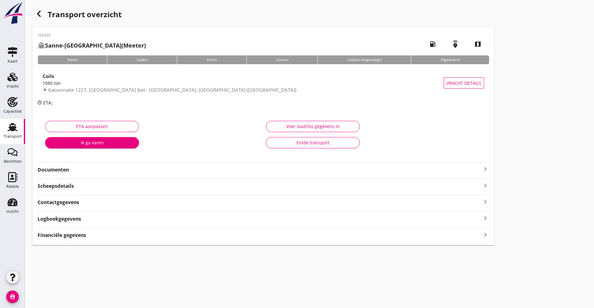
click at [61, 220] on strong "Logboekgegevens" at bounding box center [60, 218] width 44 height 7
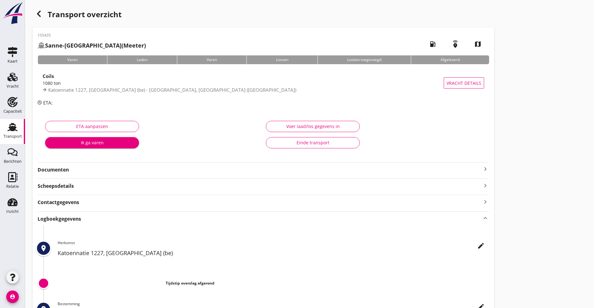
click at [477, 246] on icon "edit" at bounding box center [481, 246] width 8 height 8
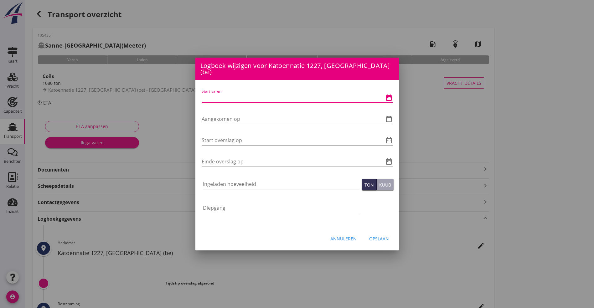
drag, startPoint x: 254, startPoint y: 95, endPoint x: 392, endPoint y: 93, distance: 137.8
click at [252, 96] on input "Start varen" at bounding box center [288, 98] width 173 height 10
type input "[DATE] 06:00"
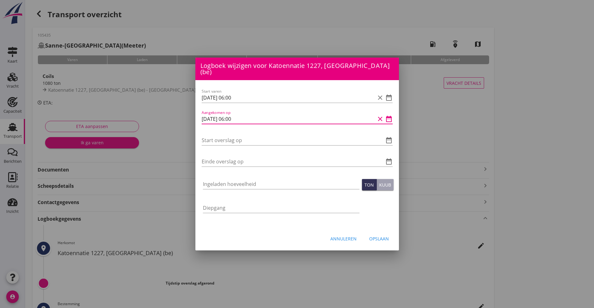
type input "[DATE] 06:00"
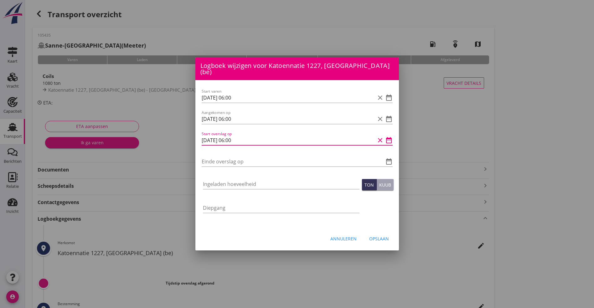
type input "[DATE] 06:00"
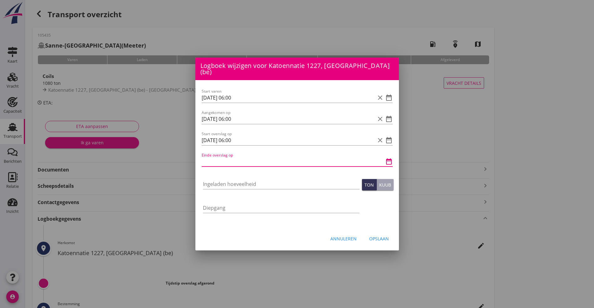
click at [477, 85] on div at bounding box center [297, 154] width 594 height 308
drag, startPoint x: 217, startPoint y: 154, endPoint x: 228, endPoint y: 162, distance: 12.8
click at [218, 157] on input "Einde overslag op" at bounding box center [288, 162] width 173 height 10
type input "[DATE] 15:00"
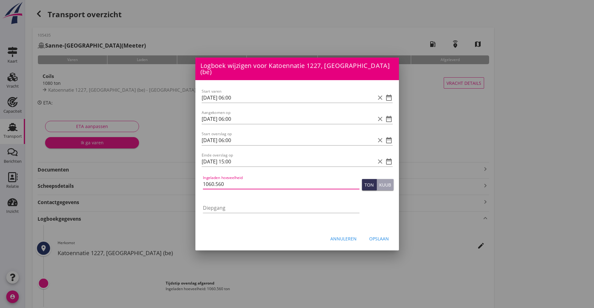
type input "1060.560"
click at [387, 235] on div "Opslaan" at bounding box center [379, 238] width 20 height 7
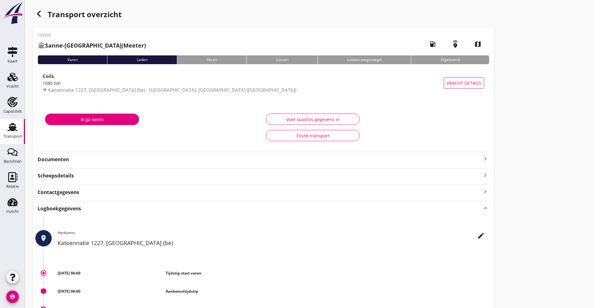
click at [41, 11] on icon "button" at bounding box center [39, 14] width 8 height 8
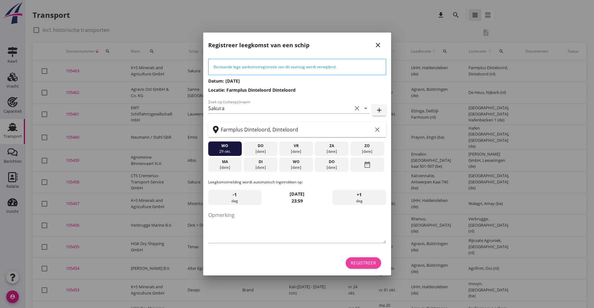
click at [366, 265] on div "Registreer" at bounding box center [363, 263] width 25 height 7
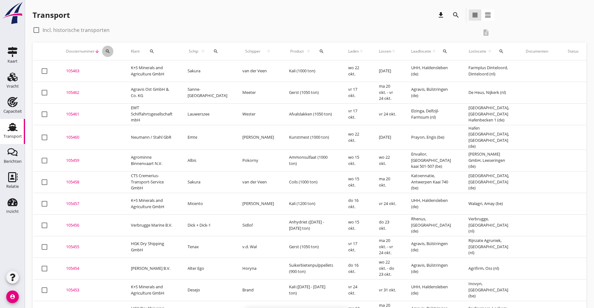
click at [106, 50] on icon "search" at bounding box center [107, 51] width 5 height 5
click at [127, 73] on input "Zoeken op dossiernummer..." at bounding box center [137, 70] width 65 height 10
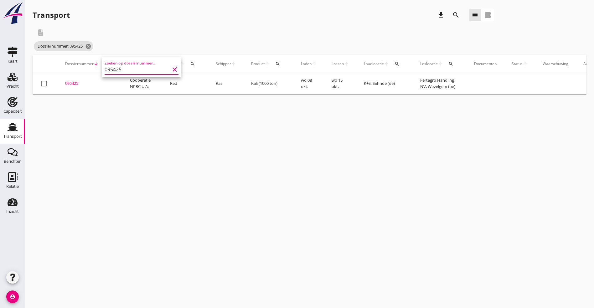
type input "095425"
click at [71, 83] on div "095425" at bounding box center [90, 83] width 50 height 6
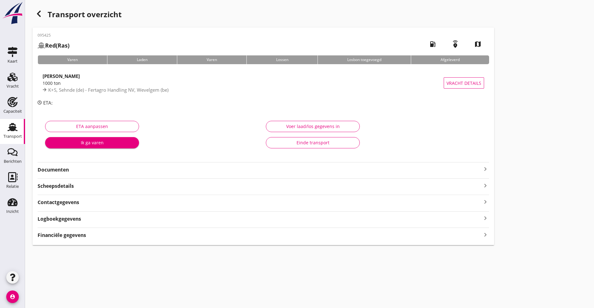
click at [62, 222] on strong "Logboekgegevens" at bounding box center [60, 218] width 44 height 7
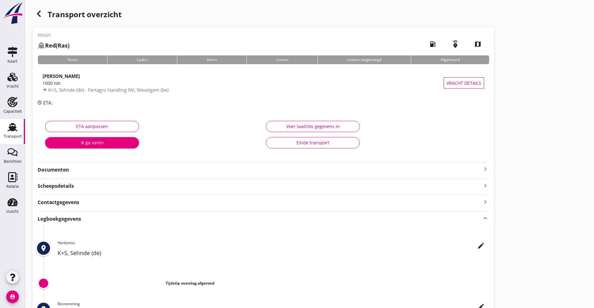
click at [475, 245] on div "edit" at bounding box center [480, 246] width 11 height 8
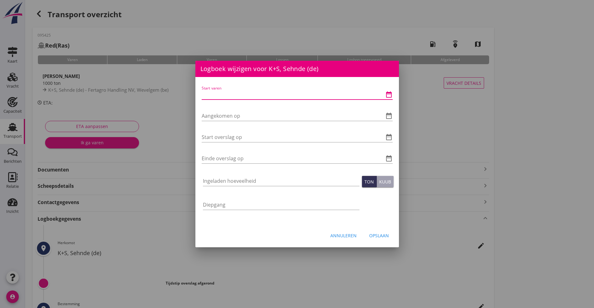
click at [237, 92] on input "Start varen" at bounding box center [288, 95] width 173 height 10
type input "[DATE] 06:00"
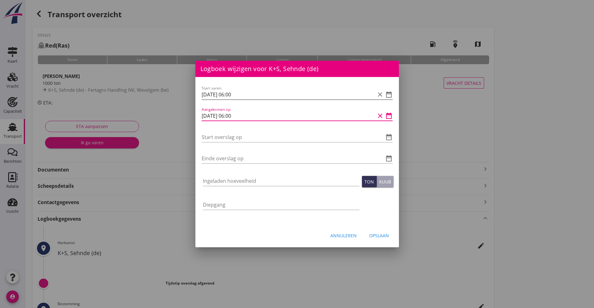
type input "[DATE] 06:00"
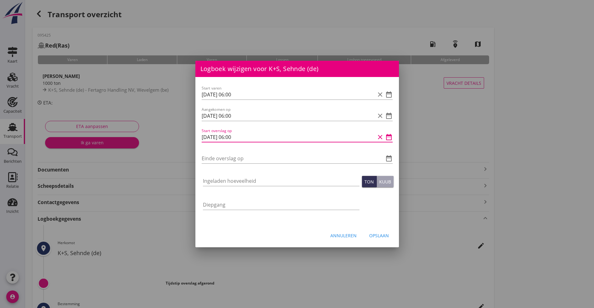
type input "[DATE] 06:00"
click at [258, 137] on input "[DATE] 06:00" at bounding box center [288, 137] width 173 height 10
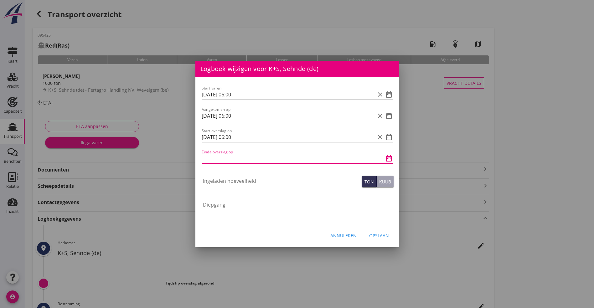
click at [250, 160] on input "Einde overslag op" at bounding box center [288, 158] width 173 height 10
type input "[DATE] 13:15"
click at [265, 185] on input "Ingeladen hoeveelheid" at bounding box center [281, 181] width 157 height 10
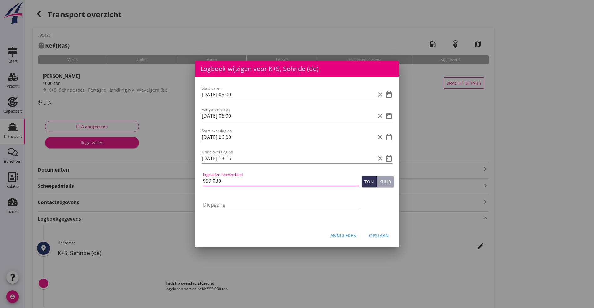
type input "999.030"
click at [376, 238] on div "Opslaan" at bounding box center [379, 235] width 20 height 7
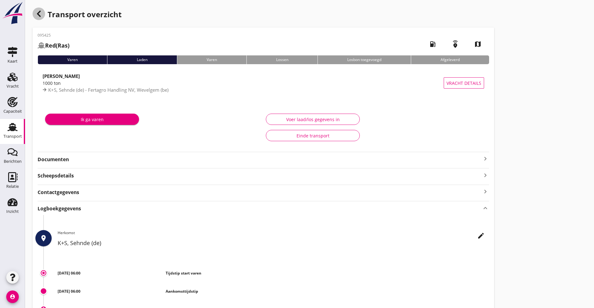
click at [40, 15] on icon "button" at bounding box center [39, 14] width 8 height 8
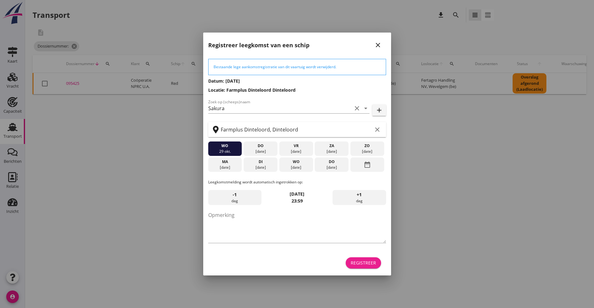
click at [362, 263] on div "Registreer" at bounding box center [363, 263] width 25 height 7
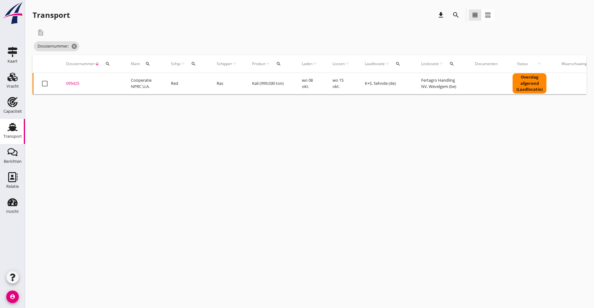
click at [8, 127] on icon "Transport" at bounding box center [13, 127] width 10 height 10
click at [89, 45] on icon "cancel" at bounding box center [88, 46] width 6 height 6
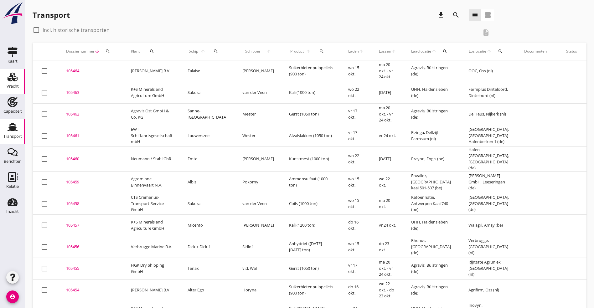
click at [13, 75] on use at bounding box center [13, 77] width 10 height 9
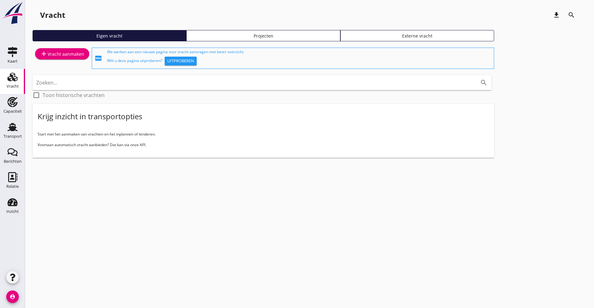
click at [75, 82] on input "Zoeken..." at bounding box center [253, 83] width 434 height 10
click at [60, 53] on div "add Vracht aanmaken" at bounding box center [62, 54] width 44 height 8
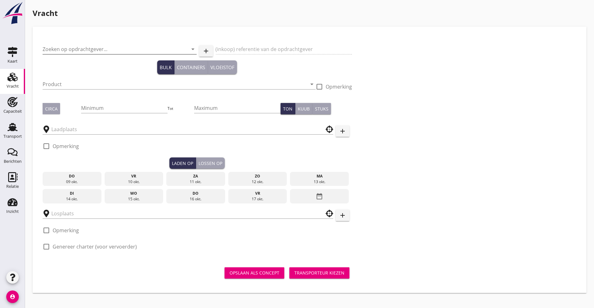
click at [89, 49] on input "Zoeken op opdrachtgever..." at bounding box center [111, 49] width 137 height 10
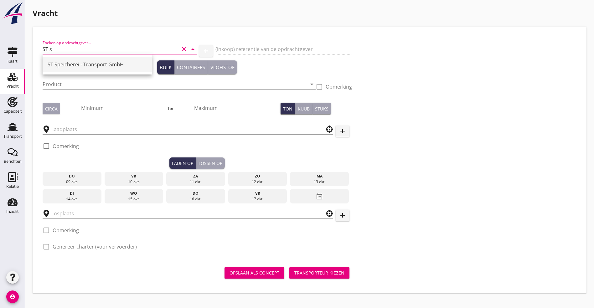
click at [80, 61] on div "ST Speicherei - Transport GmbH" at bounding box center [97, 65] width 99 height 8
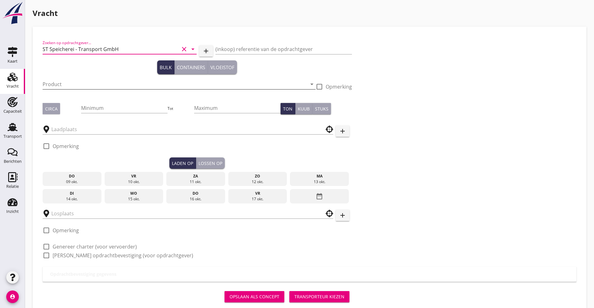
type input "ST Speicherei - Transport GmbH"
click at [54, 88] on input "Product" at bounding box center [175, 84] width 264 height 10
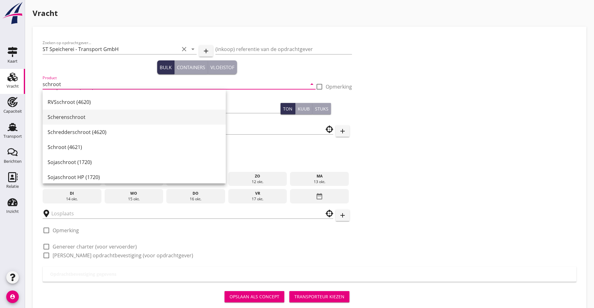
scroll to position [43, 0]
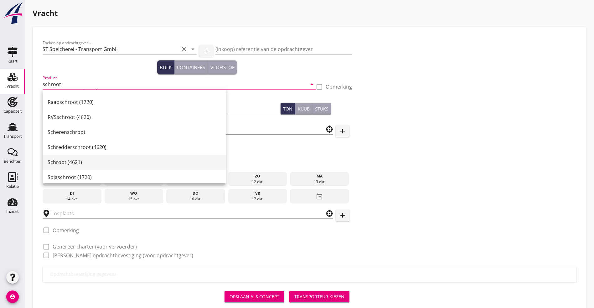
click at [66, 163] on div "Schroot (4621)" at bounding box center [134, 162] width 173 height 8
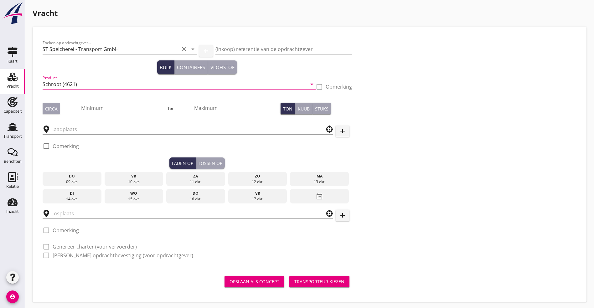
type input "Schroot (4621)"
click at [58, 107] on button "Circa" at bounding box center [52, 108] width 18 height 11
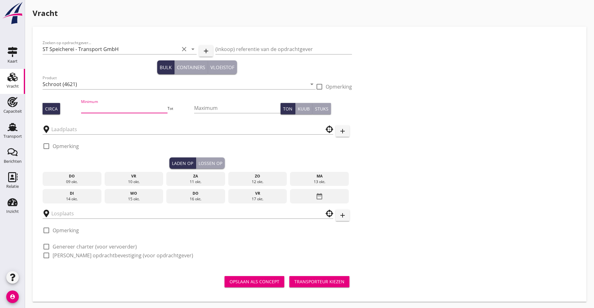
click at [81, 108] on input "Minimum" at bounding box center [124, 108] width 86 height 10
type input "1200"
type button "per_ton"
type button "per_cubic_meter"
type button "per_piece"
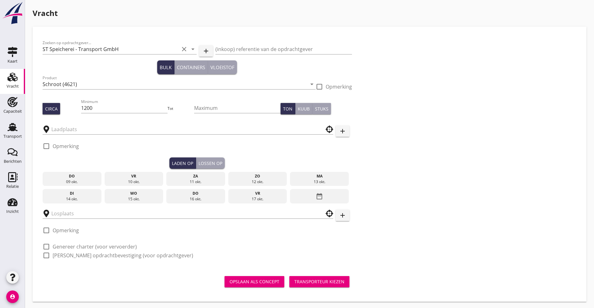
click at [65, 123] on div at bounding box center [188, 128] width 291 height 14
click at [64, 140] on div "check_box_outline_blank Opmerking" at bounding box center [61, 148] width 36 height 19
click at [69, 131] on input "text" at bounding box center [183, 129] width 264 height 10
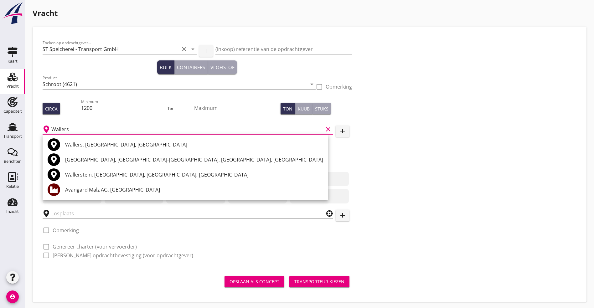
type input "Wallers"
click at [336, 126] on button "add" at bounding box center [343, 131] width 14 height 11
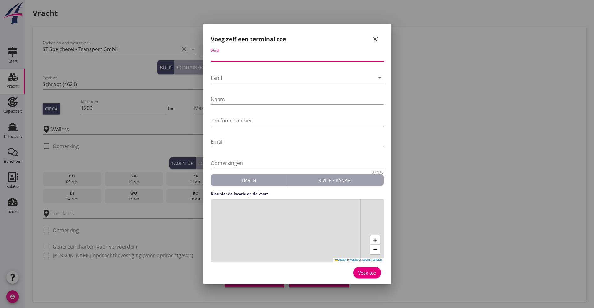
click at [238, 52] on input "Stad" at bounding box center [297, 57] width 173 height 10
type input "T"
type input "Wallersheim"
type input "026198849680"
click at [235, 72] on div "Land arrow_drop_down" at bounding box center [297, 79] width 173 height 20
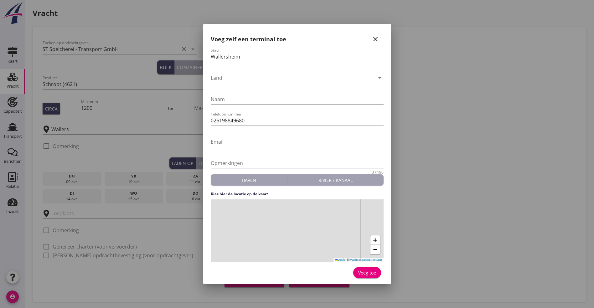
click at [237, 76] on div at bounding box center [293, 78] width 164 height 10
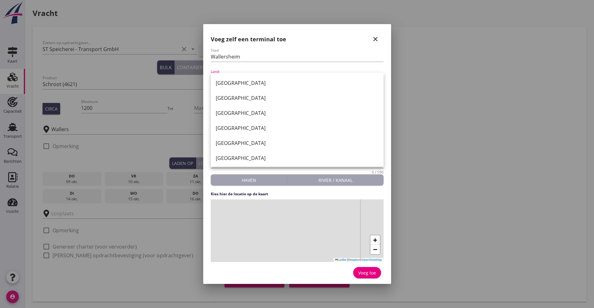
scroll to position [18, 0]
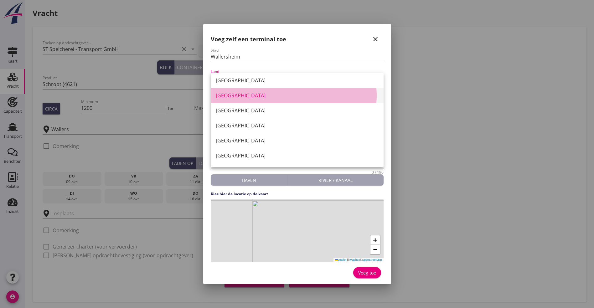
click at [219, 95] on div "[GEOGRAPHIC_DATA]" at bounding box center [297, 96] width 163 height 8
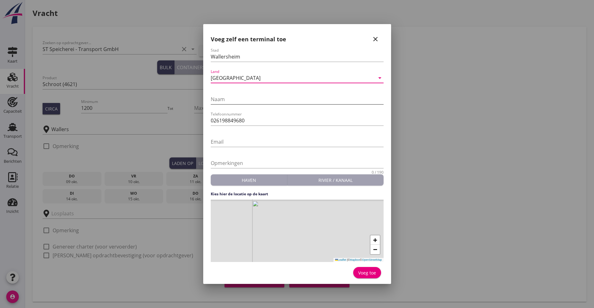
click at [229, 101] on input "Naam" at bounding box center [297, 99] width 173 height 10
type input "TSR"
type input "+49 (0) 2619- 889834"
click at [274, 163] on input "Opmerkingen" at bounding box center [297, 163] width 173 height 10
click at [278, 152] on div at bounding box center [297, 151] width 173 height 4
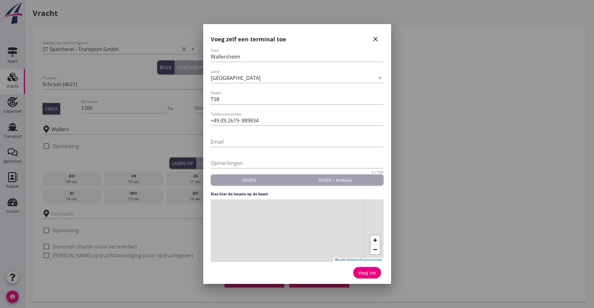
drag, startPoint x: 294, startPoint y: 224, endPoint x: 271, endPoint y: 239, distance: 27.2
click at [264, 242] on div "+ − Leaflet | © Mapbox © OpenStreetMap" at bounding box center [297, 230] width 173 height 63
drag, startPoint x: 322, startPoint y: 221, endPoint x: 284, endPoint y: 269, distance: 61.0
click at [284, 269] on form "Stad Wallersheim Land [GEOGRAPHIC_DATA] arrow_drop_down Naam TSR Telefoonnummer…" at bounding box center [297, 164] width 173 height 232
drag, startPoint x: 315, startPoint y: 234, endPoint x: 137, endPoint y: 121, distance: 211.0
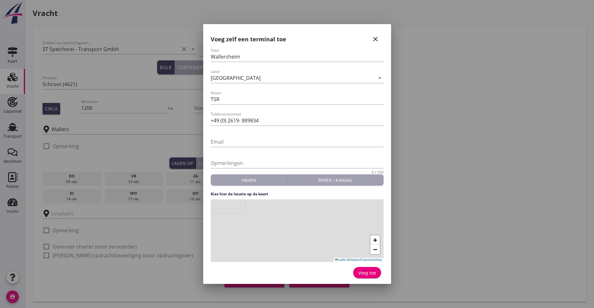
click at [137, 121] on div "[GEOGRAPHIC_DATA] [GEOGRAPHIC_DATA] [GEOGRAPHIC_DATA] [GEOGRAPHIC_DATA] [GEOGRA…" at bounding box center [297, 154] width 594 height 309
click at [338, 250] on div "+ − Leaflet | © Mapbox © OpenStreetMap" at bounding box center [297, 230] width 173 height 63
drag, startPoint x: 369, startPoint y: 270, endPoint x: 375, endPoint y: 270, distance: 6.9
click at [370, 270] on div "Voeg toe" at bounding box center [367, 273] width 18 height 7
type input "TSR"
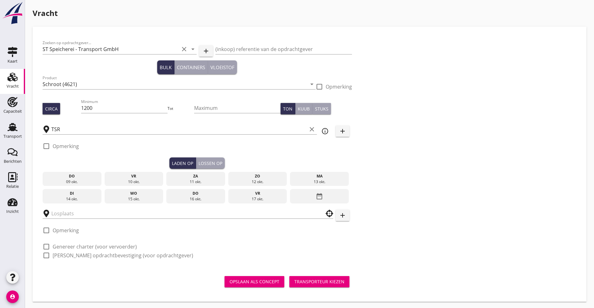
click at [316, 194] on icon "date_range" at bounding box center [320, 196] width 8 height 11
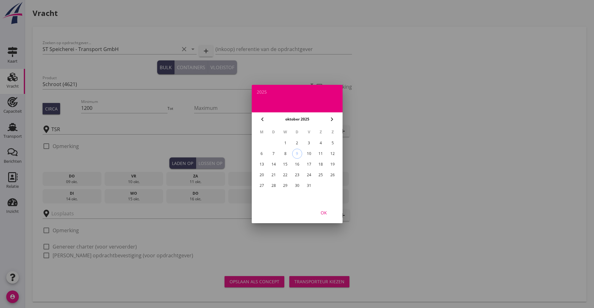
click at [263, 173] on div "20" at bounding box center [261, 175] width 10 height 10
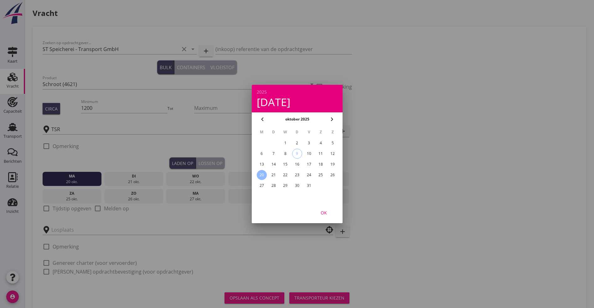
click at [328, 211] on div "OK" at bounding box center [324, 212] width 18 height 7
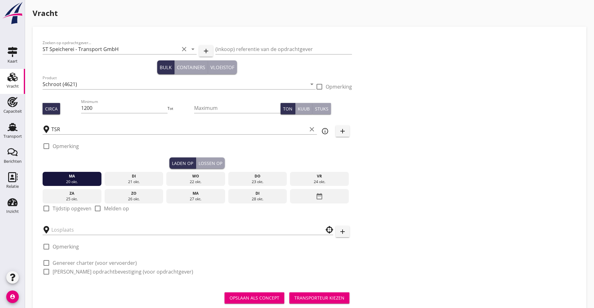
click at [71, 208] on label "Tijdstip opgeven" at bounding box center [72, 208] width 39 height 6
checkbox input "true"
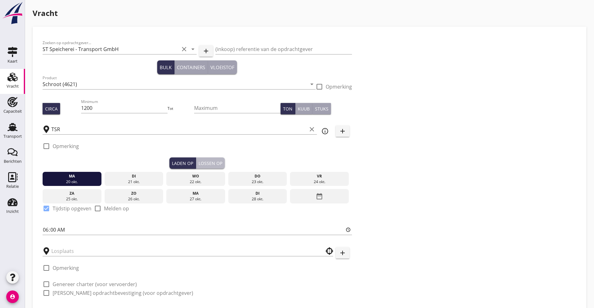
click at [196, 163] on button "Lossen op" at bounding box center [210, 162] width 29 height 11
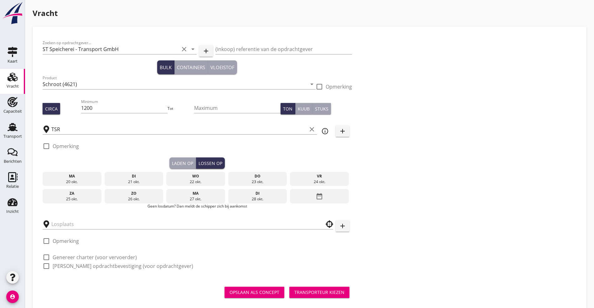
click at [230, 176] on div "do" at bounding box center [258, 176] width 56 height 6
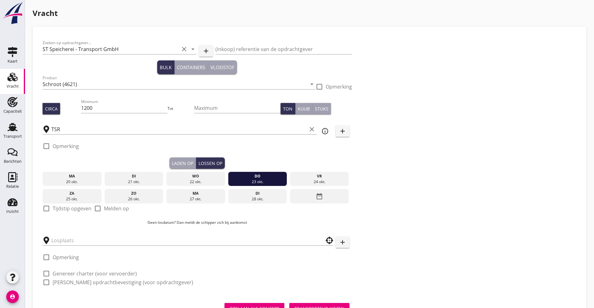
click at [65, 205] on label "Tijdstip opgeven" at bounding box center [72, 208] width 39 height 6
checkbox input "true"
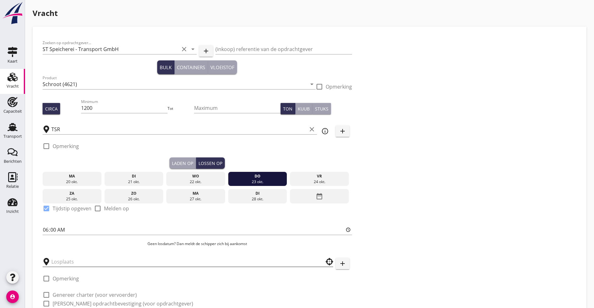
click at [54, 260] on input "text" at bounding box center [183, 262] width 264 height 10
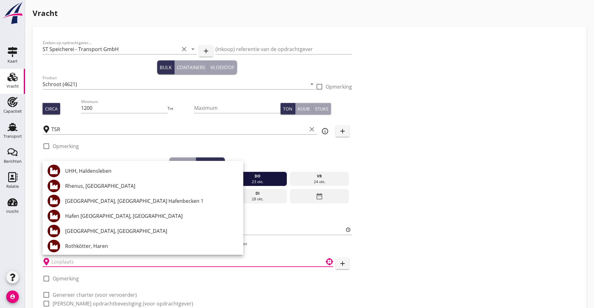
click at [282, 170] on div "Zoeken op opdrachtgever... ST Speicherei - Transport GmbH clear arrow_drop_down…" at bounding box center [309, 176] width 539 height 278
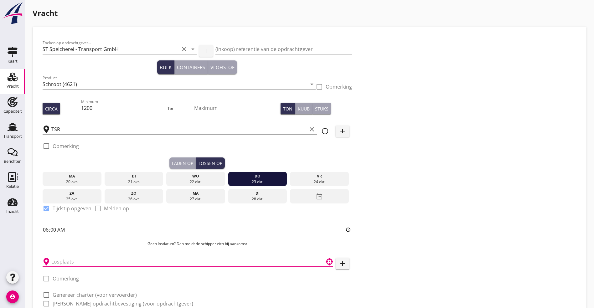
click at [77, 260] on input "text" at bounding box center [183, 262] width 264 height 10
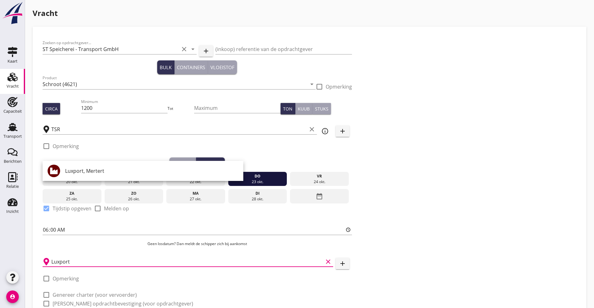
scroll to position [0, 0]
drag, startPoint x: 82, startPoint y: 260, endPoint x: -170, endPoint y: 223, distance: 254.8
click at [0, 223] on html "close TSR Wallersheim (DE) De data van deze terminal wordt beheerd door uw bedr…" at bounding box center [297, 179] width 594 height 358
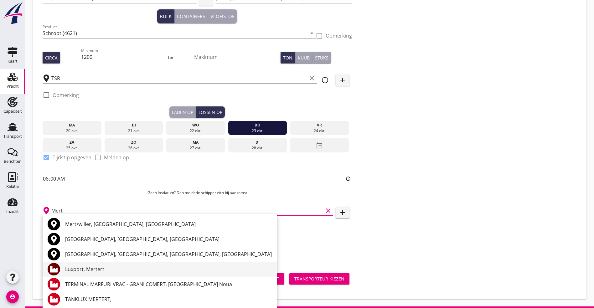
click at [109, 264] on div "Luxport, Mertert" at bounding box center [168, 269] width 207 height 15
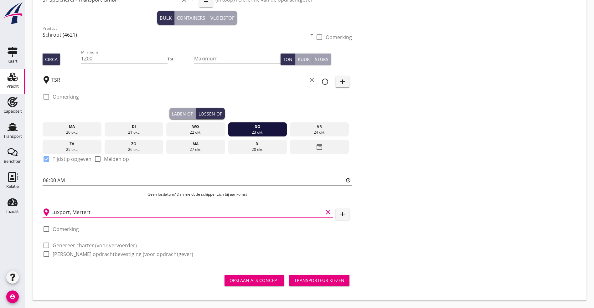
scroll to position [48, 0]
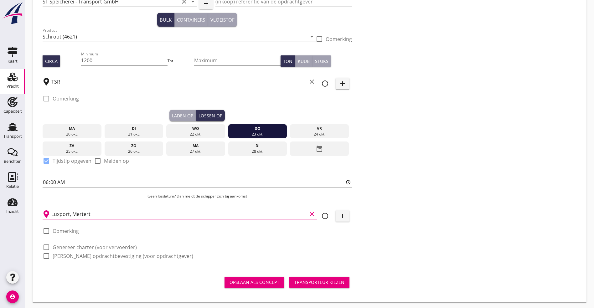
type input "Luxport, Mertert"
click at [57, 244] on label "Genereer charter (voor vervoerder)" at bounding box center [95, 247] width 84 height 6
checkbox input "true"
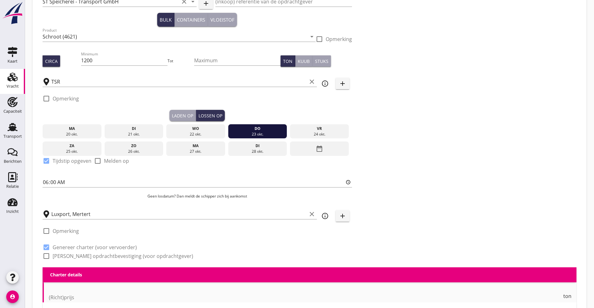
click at [53, 253] on label "[PERSON_NAME] opdrachtbevestiging (voor opdrachtgever)" at bounding box center [123, 256] width 141 height 6
checkbox input "true"
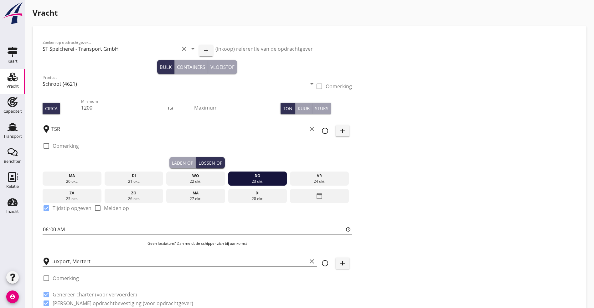
scroll to position [0, 0]
drag, startPoint x: 231, startPoint y: 84, endPoint x: 230, endPoint y: 87, distance: 3.7
click at [314, 84] on div at bounding box center [319, 86] width 11 height 11
checkbox input "true"
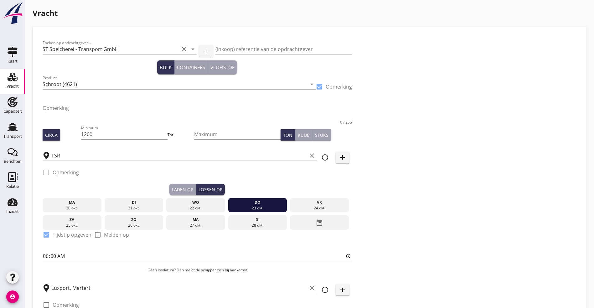
click at [156, 112] on textarea "Opmerking" at bounding box center [197, 110] width 309 height 15
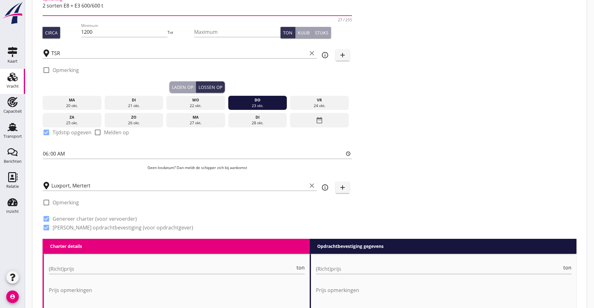
scroll to position [235, 0]
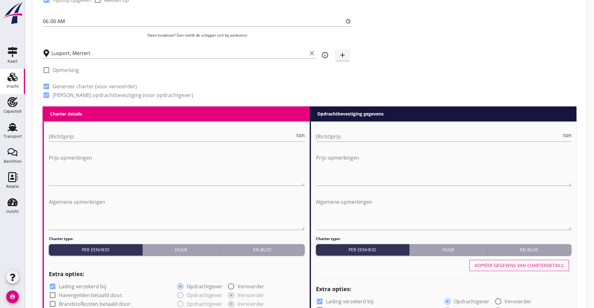
type textarea "2 sorten E8 + E3 600/600 t"
click at [83, 129] on div "(Richt)prijs ton" at bounding box center [177, 138] width 256 height 20
click at [89, 133] on input "(Richt)prijs" at bounding box center [172, 137] width 246 height 10
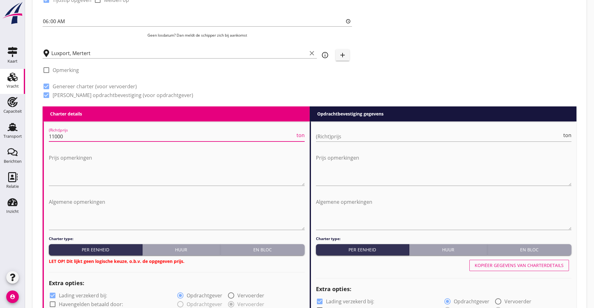
type input "11000"
click at [284, 246] on div "En bloc" at bounding box center [262, 249] width 79 height 7
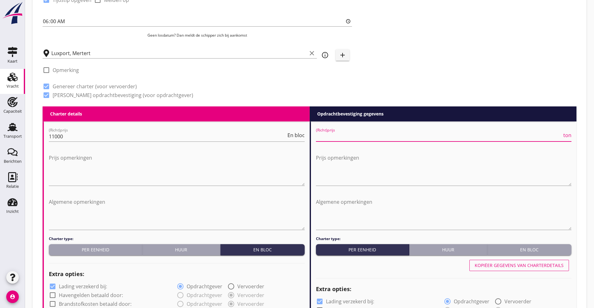
click at [332, 136] on input "(Richt)prijs" at bounding box center [439, 137] width 246 height 10
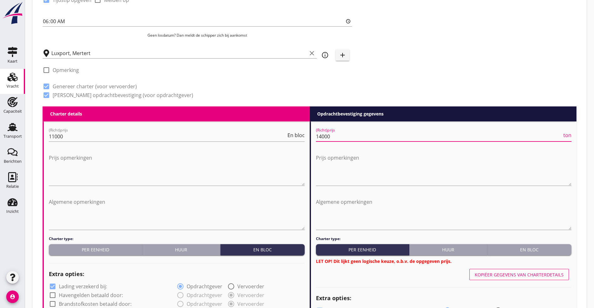
type input "14000"
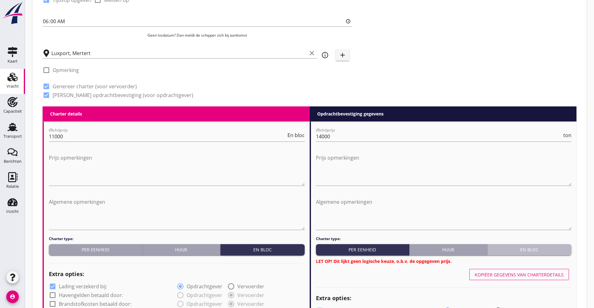
click at [531, 248] on div "En bloc" at bounding box center [529, 249] width 79 height 7
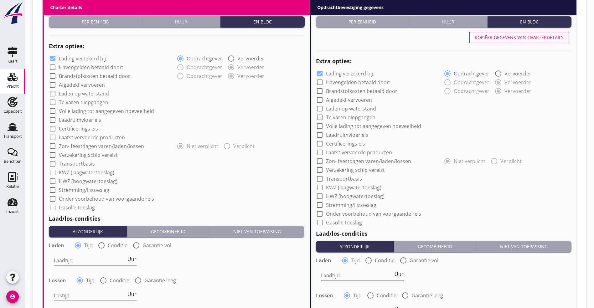
scroll to position [470, 0]
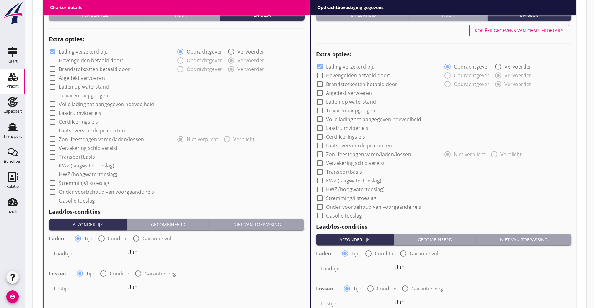
click at [68, 102] on label "Volle lading tot aangegeven hoeveelheid" at bounding box center [106, 104] width 95 height 6
checkbox input "true"
click at [70, 146] on label "Verzekering schip vereist" at bounding box center [88, 148] width 59 height 6
checkbox input "true"
click at [69, 155] on label "Transportbasis" at bounding box center [77, 157] width 36 height 6
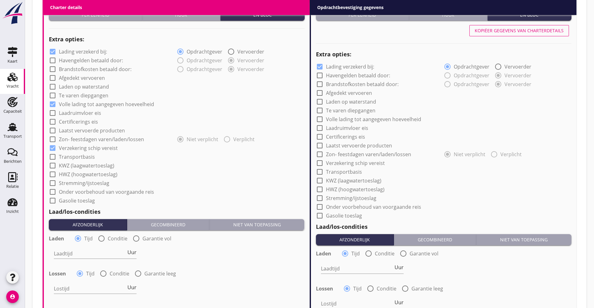
checkbox input "true"
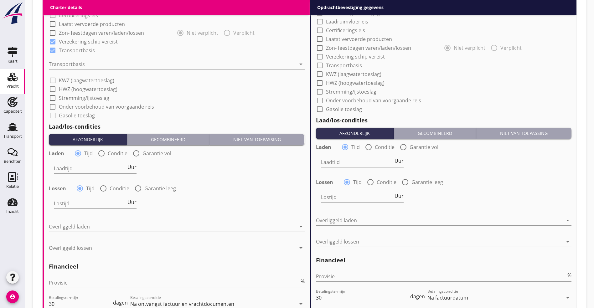
scroll to position [564, 0]
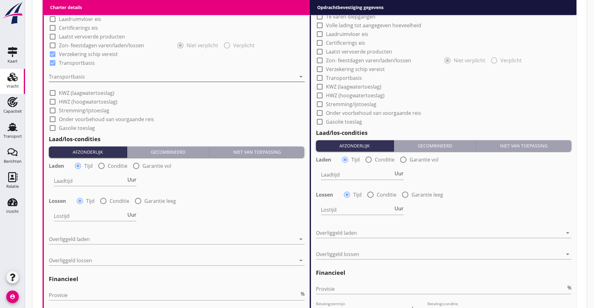
click at [74, 76] on div at bounding box center [172, 77] width 247 height 10
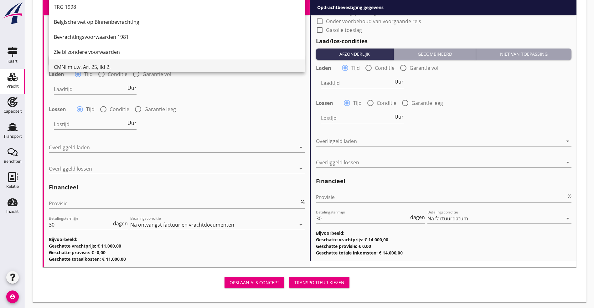
scroll to position [16, 0]
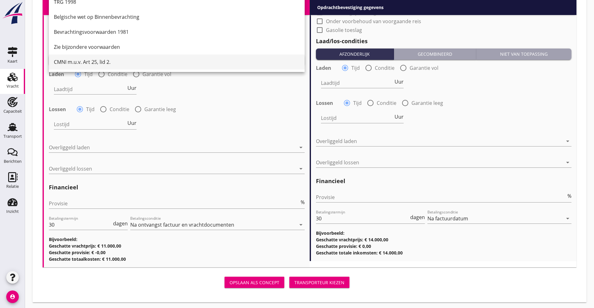
click at [87, 55] on div "CMNI m.u.v. Art 25, lid 2." at bounding box center [177, 61] width 246 height 15
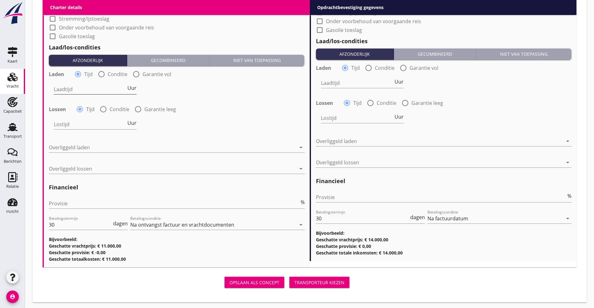
click at [82, 88] on input "Laadtijd" at bounding box center [90, 89] width 72 height 10
type input "48"
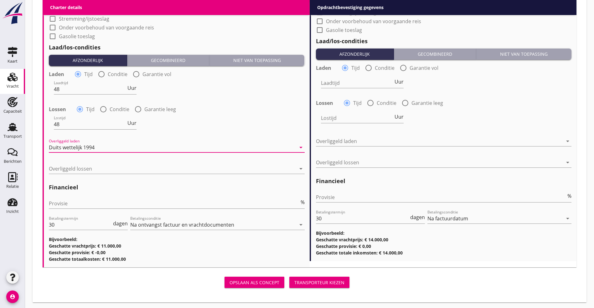
click at [97, 147] on div "Duits wettelijk 1994" at bounding box center [172, 147] width 247 height 10
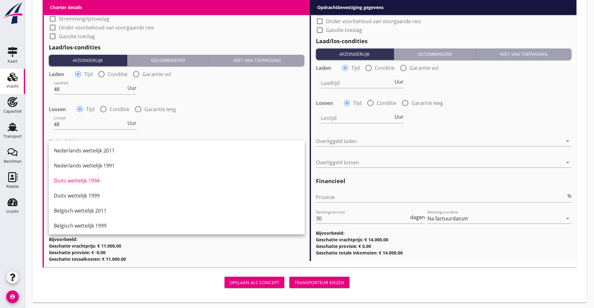
click at [93, 197] on div "Duits wettelijk 1999" at bounding box center [177, 196] width 246 height 8
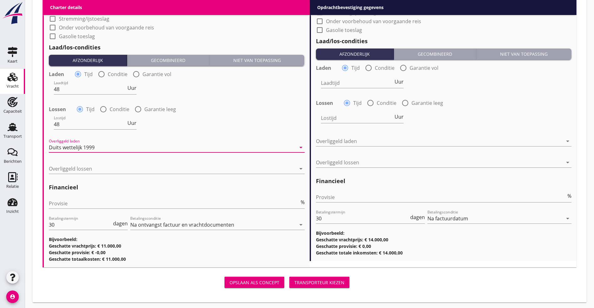
click at [79, 160] on div "Overliggeld lossen arrow_drop_down" at bounding box center [177, 170] width 256 height 20
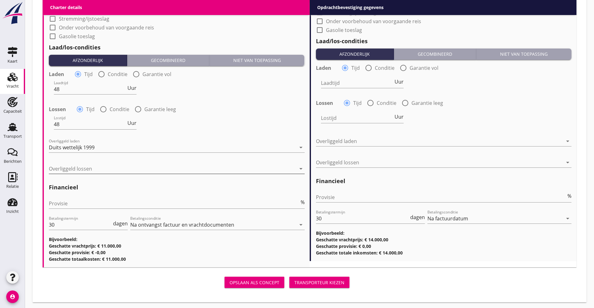
click at [80, 168] on div at bounding box center [172, 169] width 247 height 10
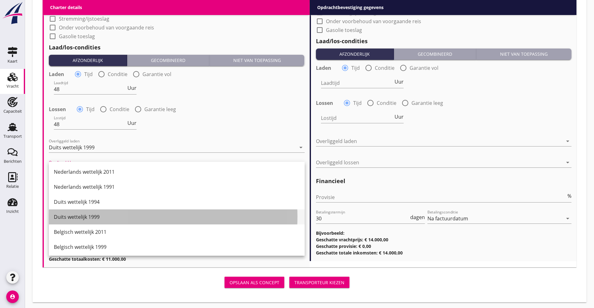
click at [83, 221] on div "Duits wettelijk 1999" at bounding box center [177, 216] width 246 height 15
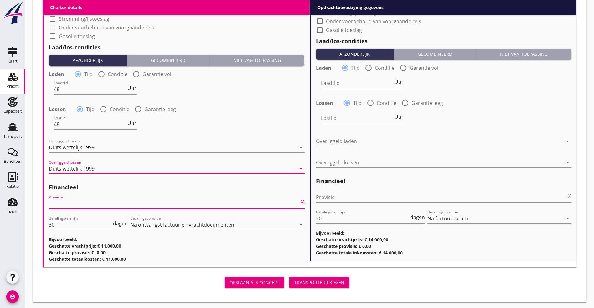
click at [87, 203] on input "Provisie" at bounding box center [174, 204] width 250 height 10
type input "5"
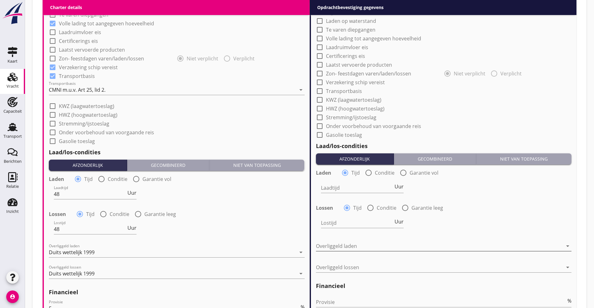
scroll to position [327, 0]
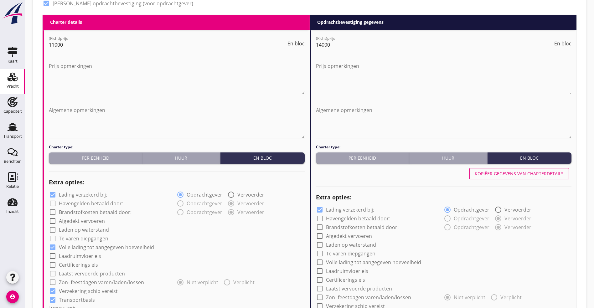
click at [542, 181] on div at bounding box center [444, 185] width 256 height 9
click at [542, 170] on div "Kopiëer gegevens van charterdetails" at bounding box center [519, 173] width 89 height 7
checkbox input "true"
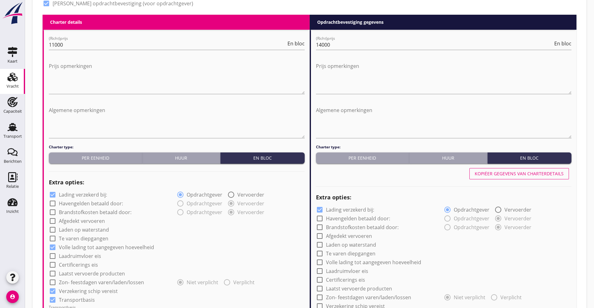
type input "48"
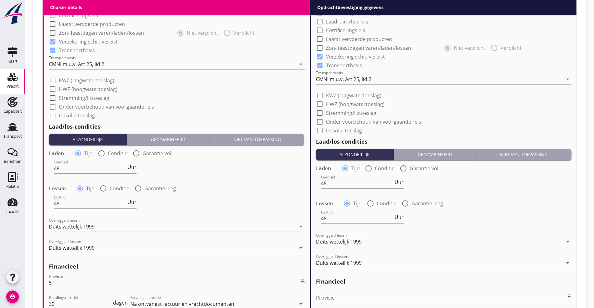
scroll to position [655, 0]
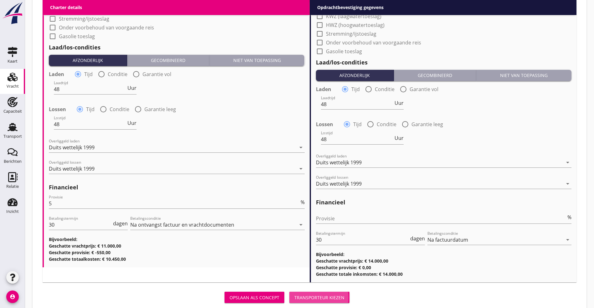
click at [294, 294] on div "Transporteur kiezen" at bounding box center [319, 297] width 50 height 7
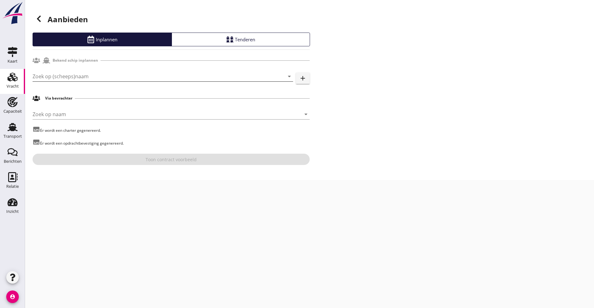
click at [45, 80] on input "Zoek op (scheeps)naam" at bounding box center [154, 76] width 243 height 10
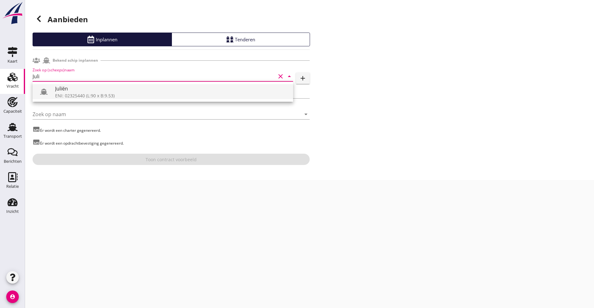
click at [64, 90] on div "Juliën" at bounding box center [171, 89] width 233 height 8
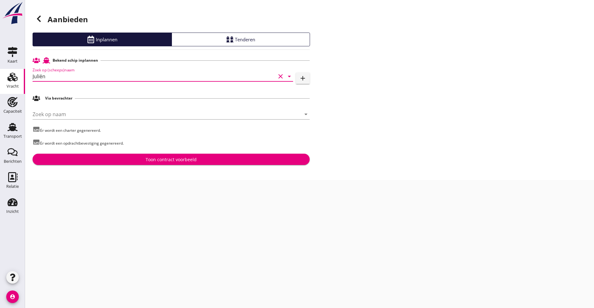
type input "Juliën"
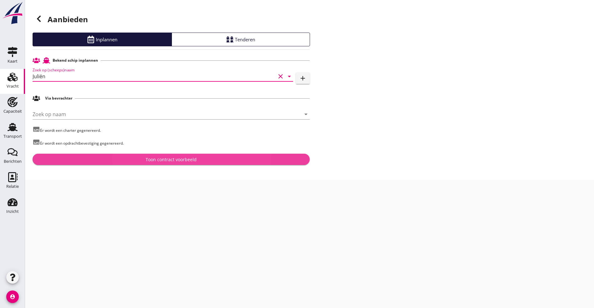
click at [88, 161] on div "Toon contract voorbeeld" at bounding box center [171, 159] width 267 height 7
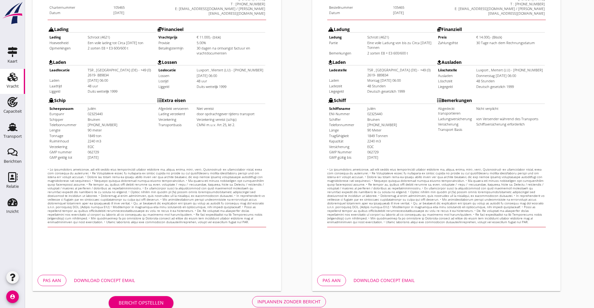
scroll to position [156, 0]
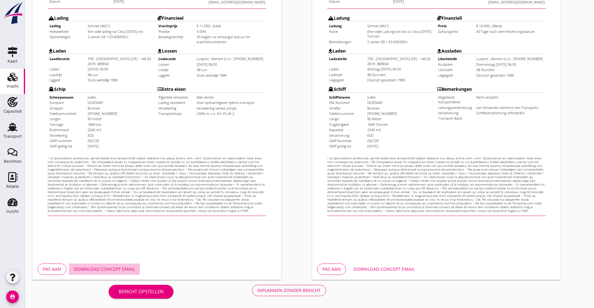
drag, startPoint x: 123, startPoint y: 268, endPoint x: 264, endPoint y: 259, distance: 140.6
click at [123, 268] on div "Download concept email" at bounding box center [104, 269] width 61 height 7
click at [257, 292] on div "Inplannen zonder bericht" at bounding box center [288, 290] width 63 height 7
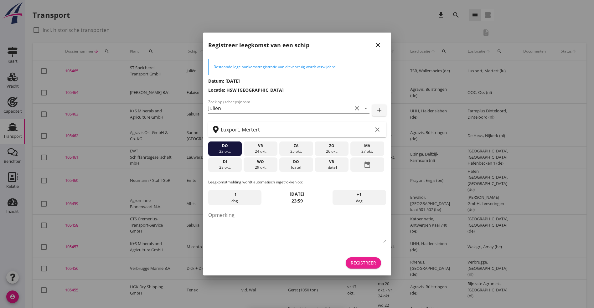
click at [356, 264] on div "Registreer" at bounding box center [363, 263] width 25 height 7
